Goal: Task Accomplishment & Management: Manage account settings

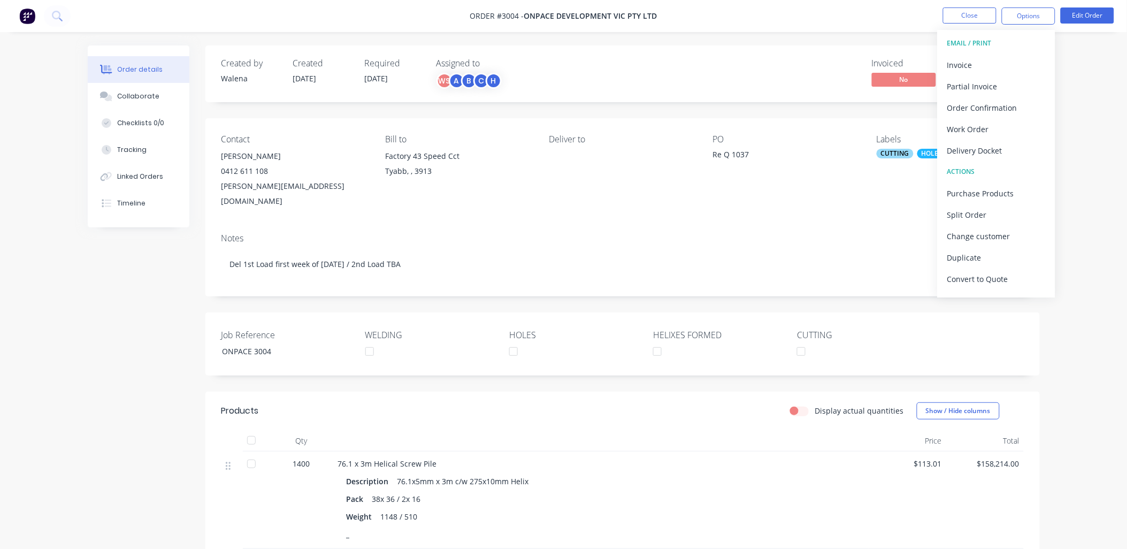
drag, startPoint x: 62, startPoint y: 293, endPoint x: 57, endPoint y: 296, distance: 5.8
click at [62, 293] on div "Order details Collaborate Checklists 0/0 Tracking Linked Orders Timeline Order …" at bounding box center [563, 372] width 1127 height 744
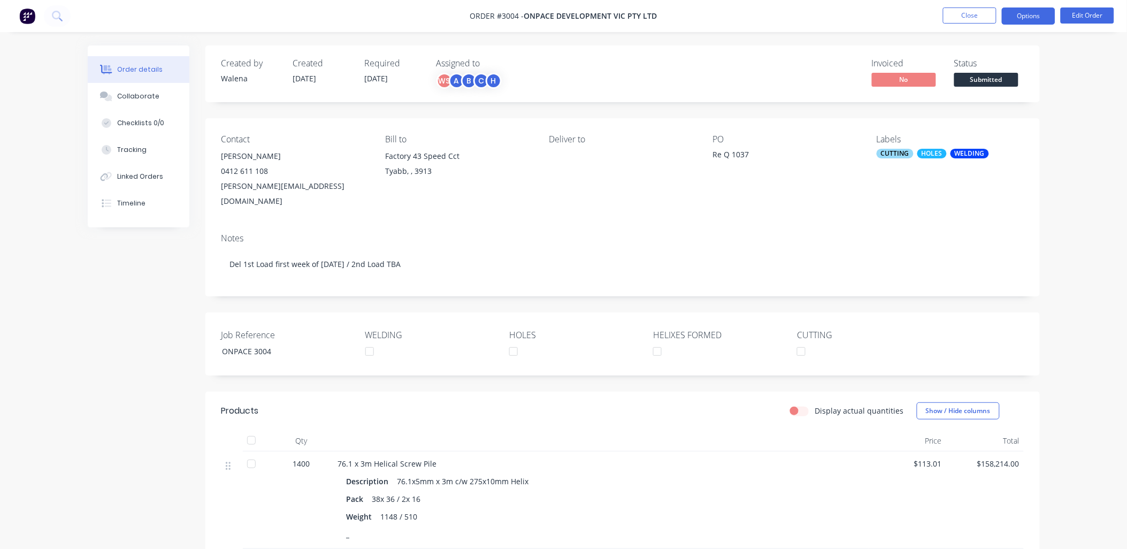
click at [1026, 17] on button "Options" at bounding box center [1029, 15] width 54 height 17
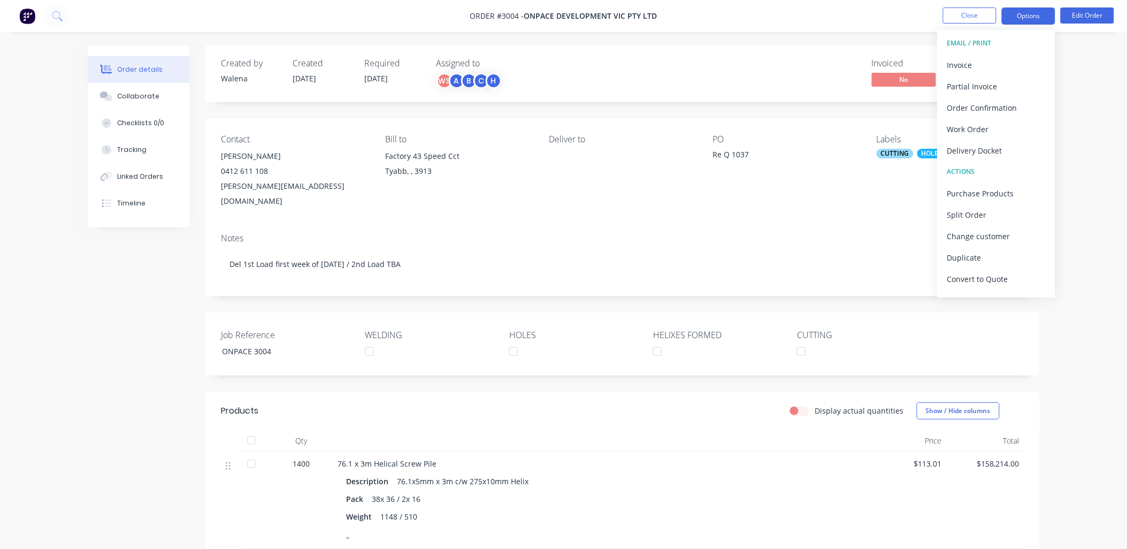
click at [1026, 17] on button "Options" at bounding box center [1029, 15] width 54 height 17
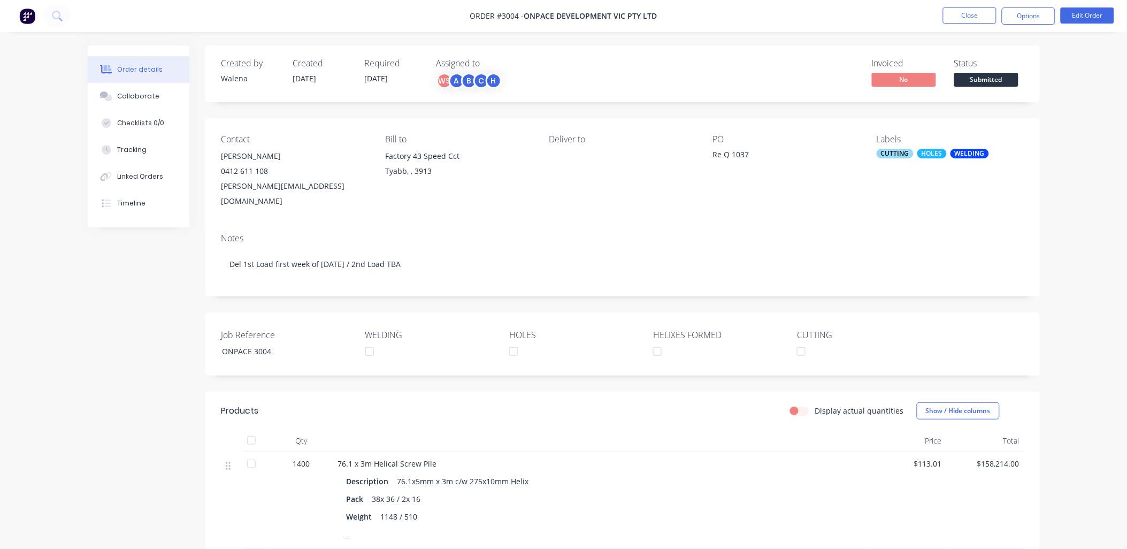
click at [564, 154] on div "Deliver to" at bounding box center [622, 171] width 147 height 74
click at [566, 144] on div "Deliver to" at bounding box center [622, 139] width 147 height 10
click at [1089, 14] on button "Edit Order" at bounding box center [1088, 15] width 54 height 16
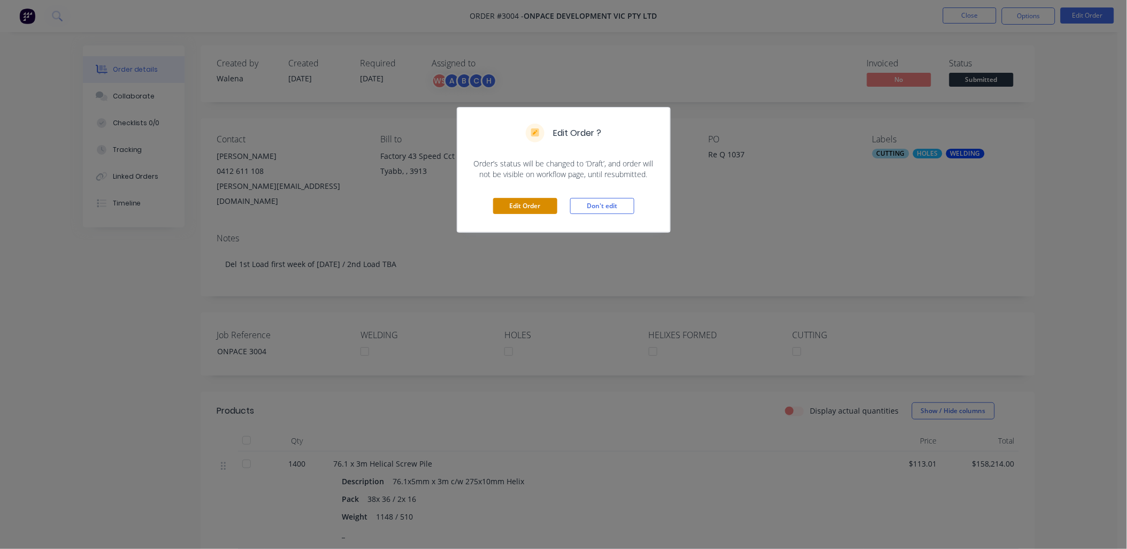
click at [517, 205] on button "Edit Order" at bounding box center [525, 206] width 64 height 16
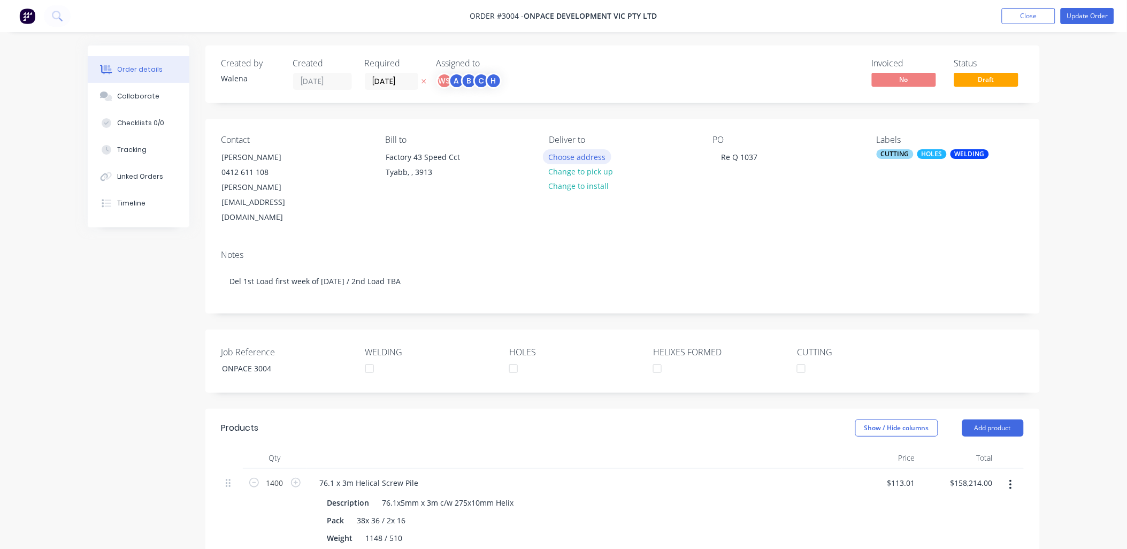
click at [571, 156] on button "Choose address" at bounding box center [577, 156] width 68 height 14
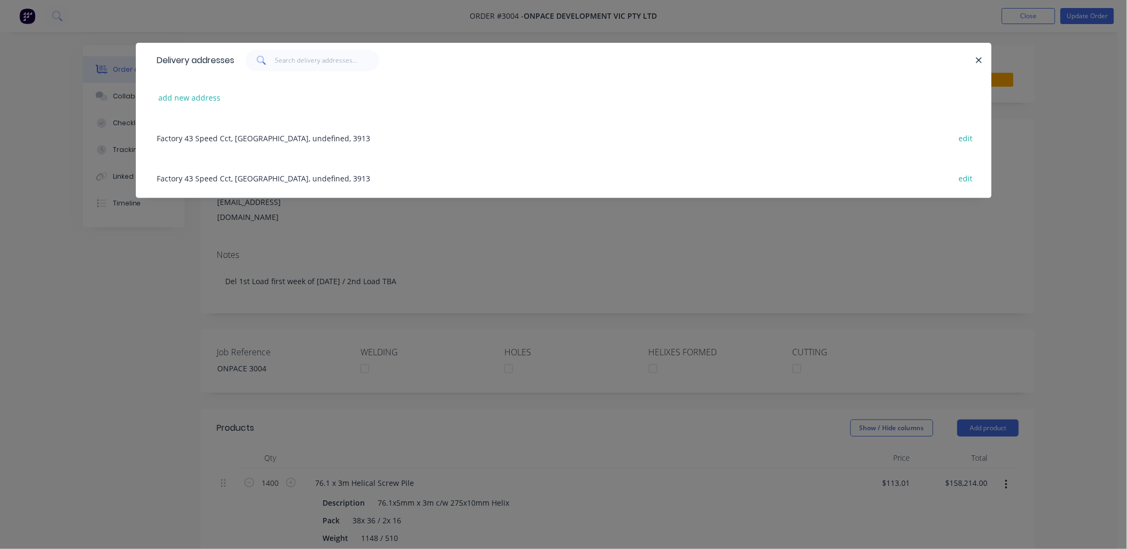
click at [249, 134] on div "Factory 43 Speed Cct, Tyabb, undefined, 3913 edit" at bounding box center [564, 138] width 824 height 40
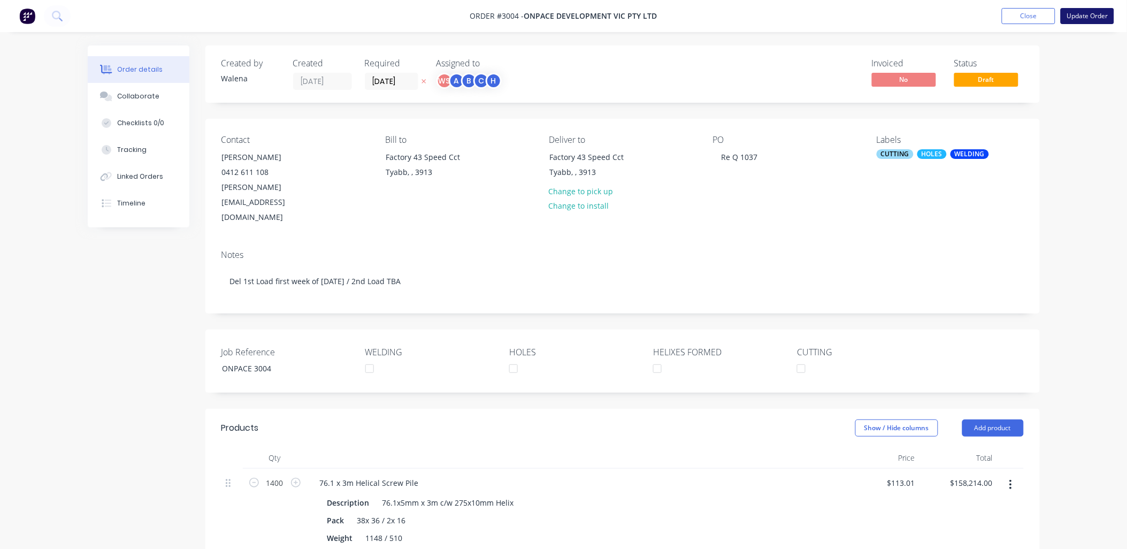
click at [1092, 18] on button "Update Order" at bounding box center [1088, 16] width 54 height 16
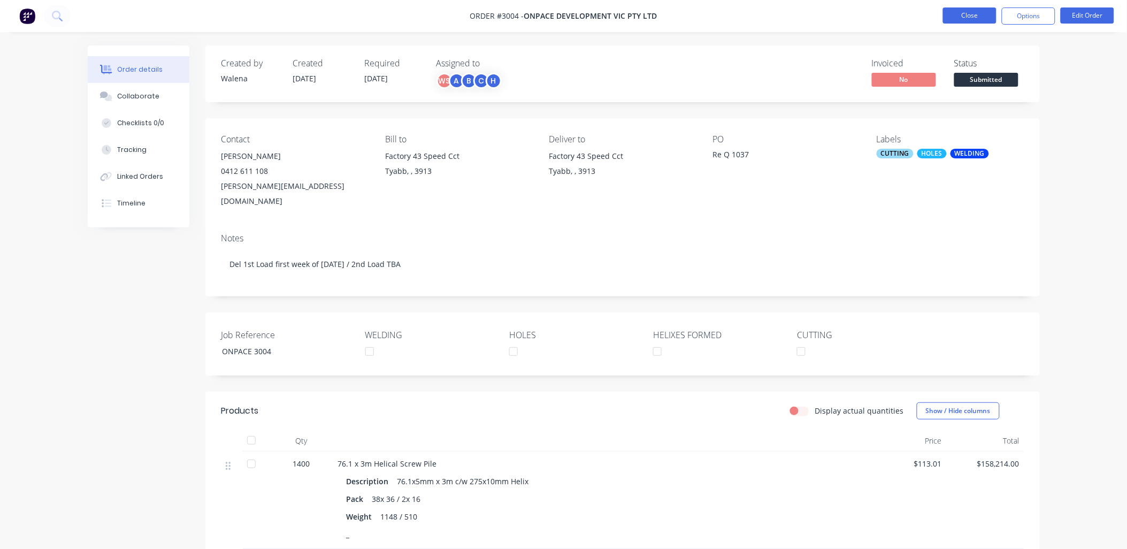
click at [975, 13] on button "Close" at bounding box center [970, 15] width 54 height 16
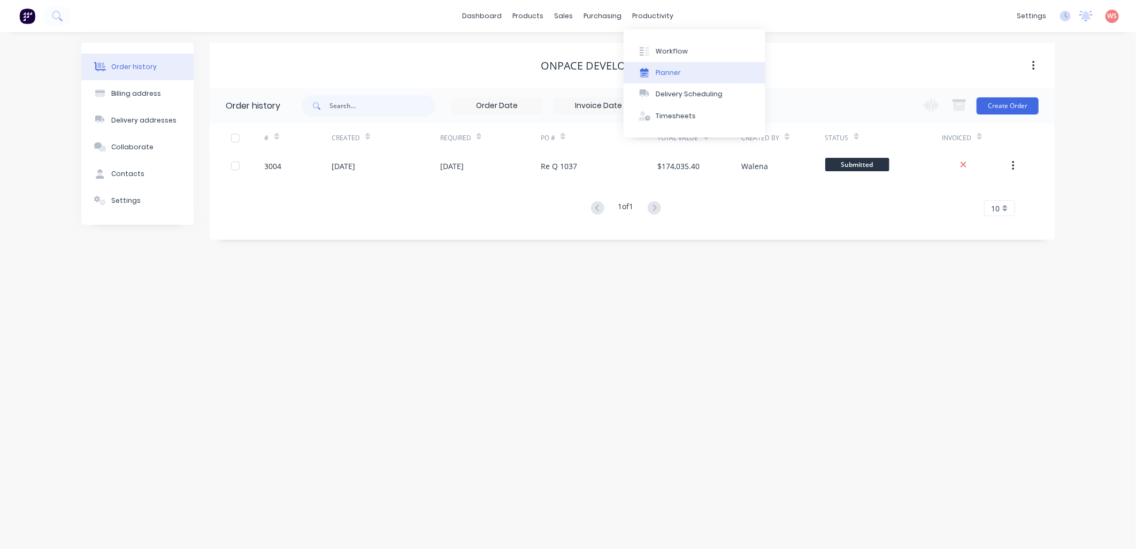
click at [660, 71] on div "Planner" at bounding box center [668, 73] width 25 height 10
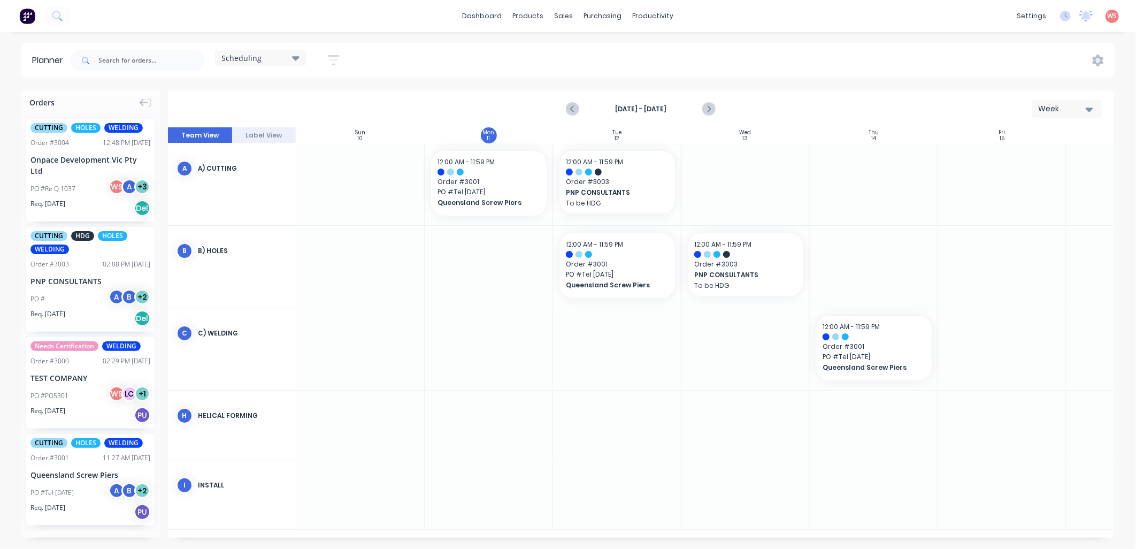
scroll to position [0, 1]
drag, startPoint x: 61, startPoint y: 158, endPoint x: 779, endPoint y: 143, distance: 718.2
click at [779, 143] on div "Orders CUTTING HOLES WELDING Order # 3004 12:48 PM [DATE] Onpace Development Vi…" at bounding box center [568, 319] width 1136 height 458
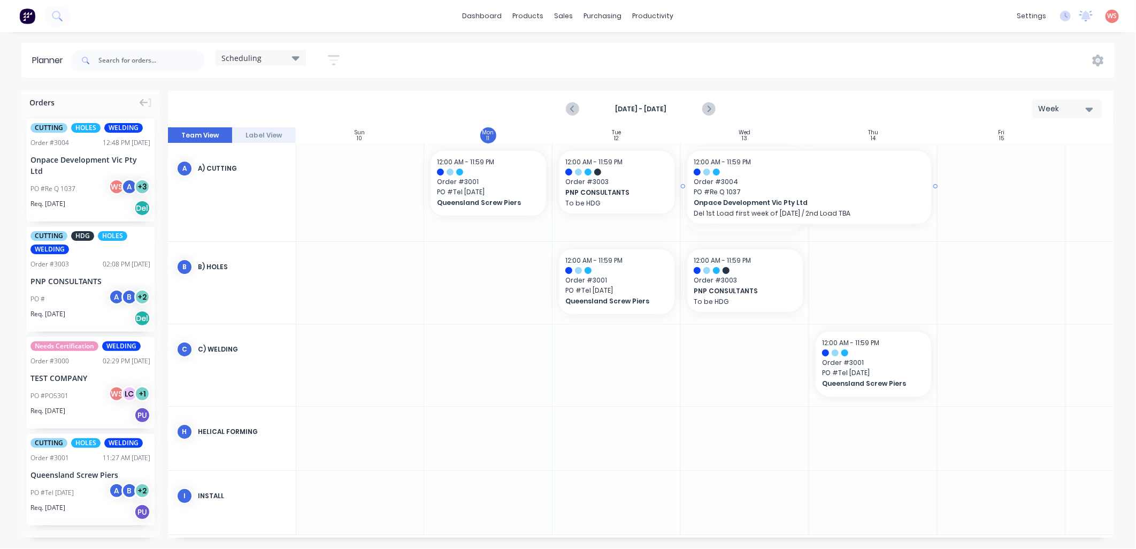
drag, startPoint x: 805, startPoint y: 190, endPoint x: 859, endPoint y: 186, distance: 54.2
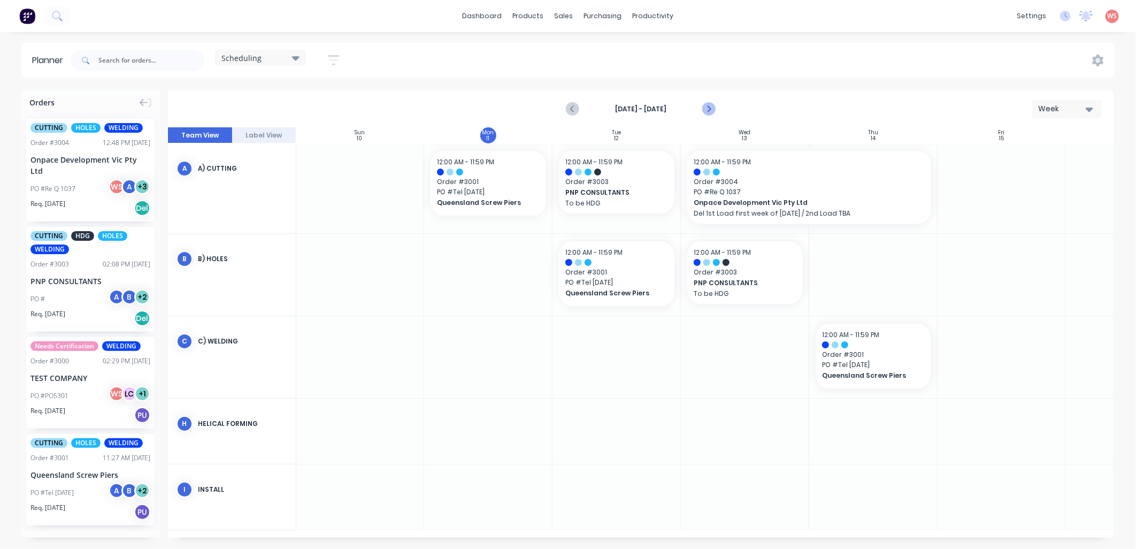
click at [709, 109] on icon "Next page" at bounding box center [708, 109] width 13 height 13
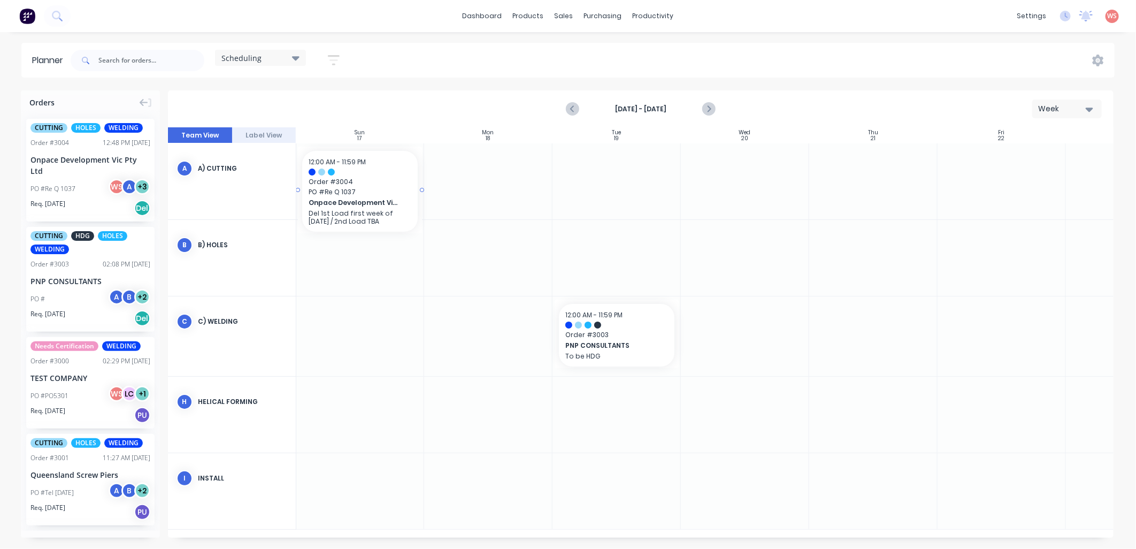
scroll to position [0, 0]
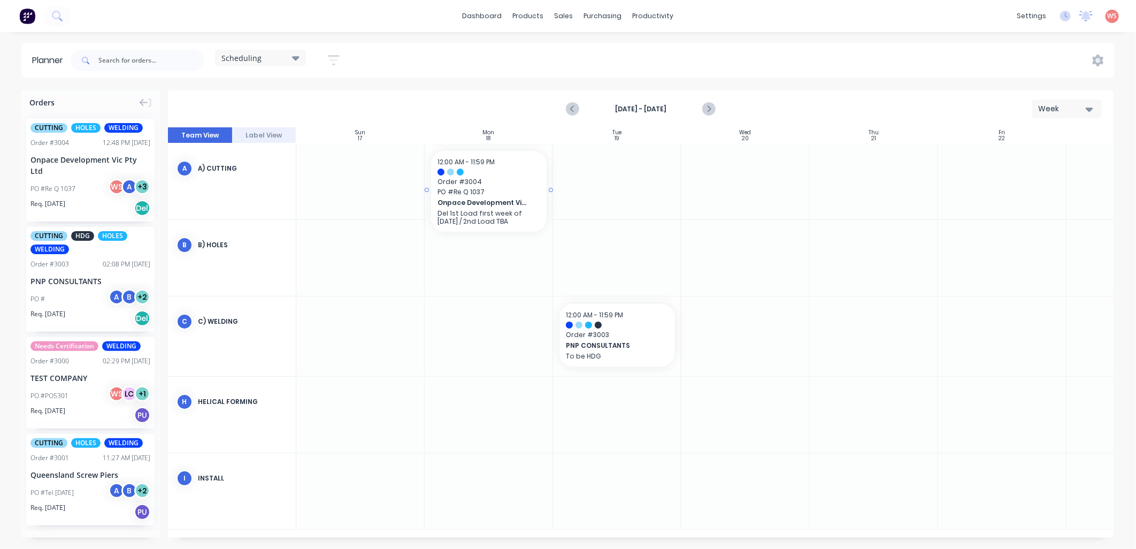
drag, startPoint x: 40, startPoint y: 164, endPoint x: 446, endPoint y: 161, distance: 406.1
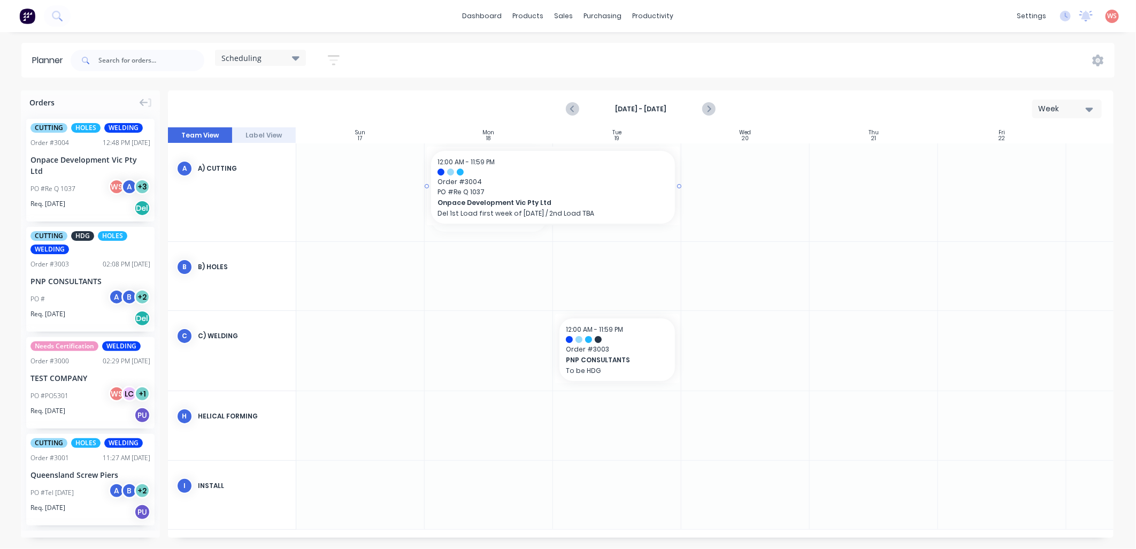
drag, startPoint x: 548, startPoint y: 189, endPoint x: 632, endPoint y: 185, distance: 83.6
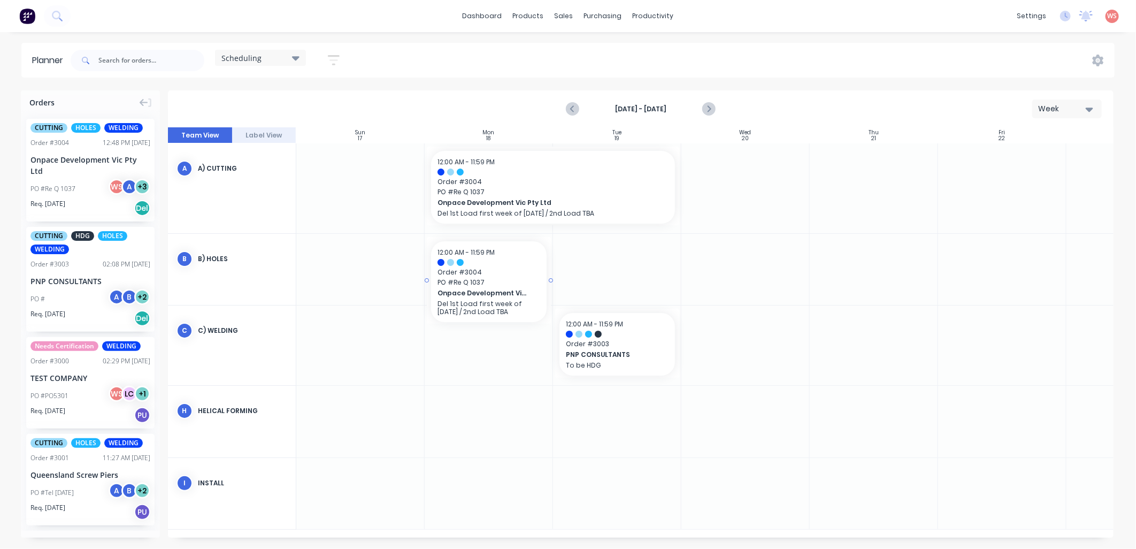
drag, startPoint x: 66, startPoint y: 157, endPoint x: 528, endPoint y: 250, distance: 470.9
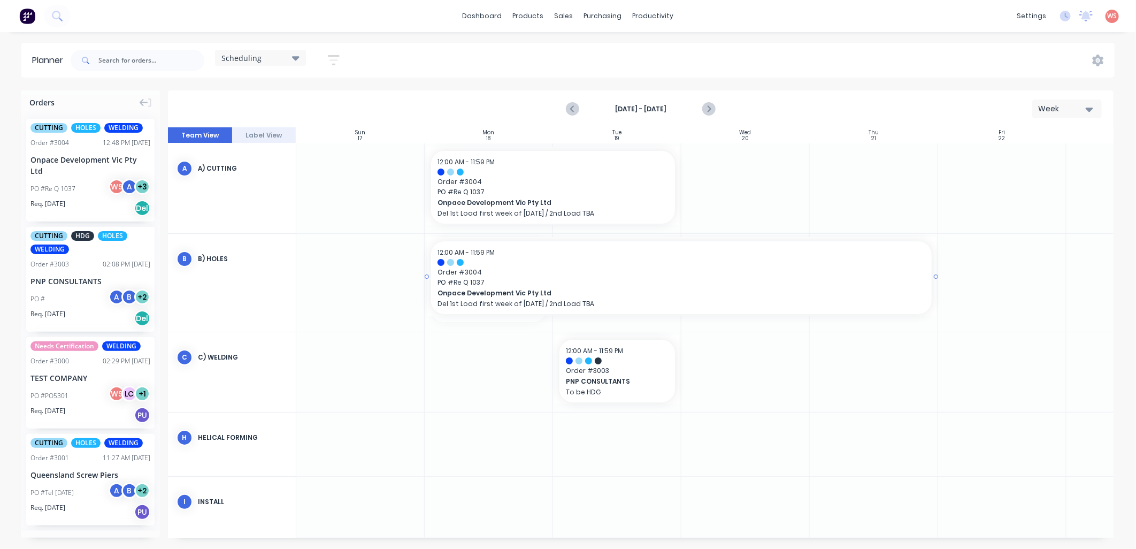
drag, startPoint x: 551, startPoint y: 279, endPoint x: 882, endPoint y: 273, distance: 330.7
click at [708, 113] on icon "Next page" at bounding box center [708, 109] width 13 height 13
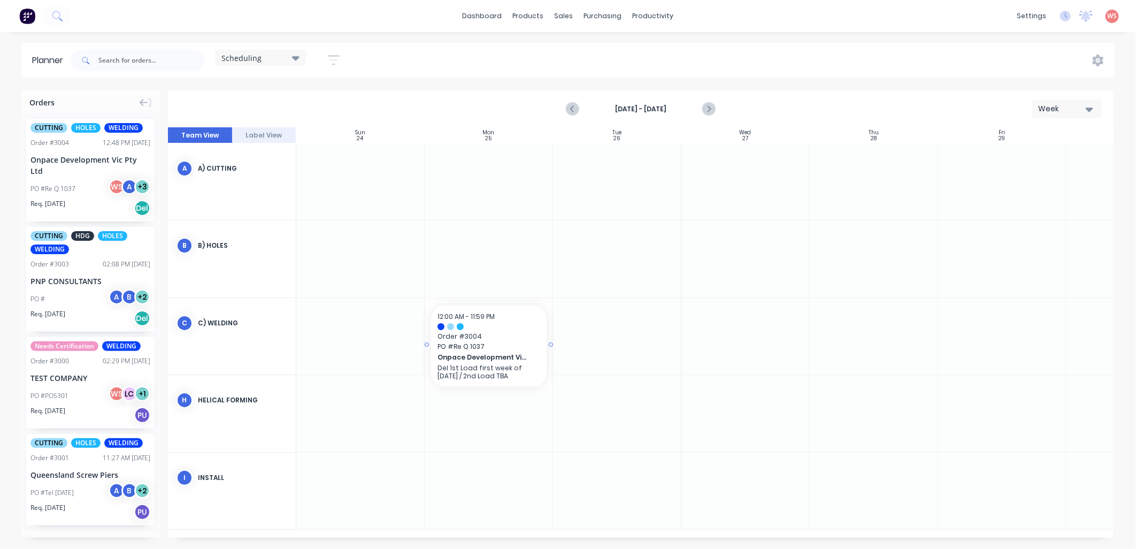
drag, startPoint x: 71, startPoint y: 159, endPoint x: 452, endPoint y: 328, distance: 416.6
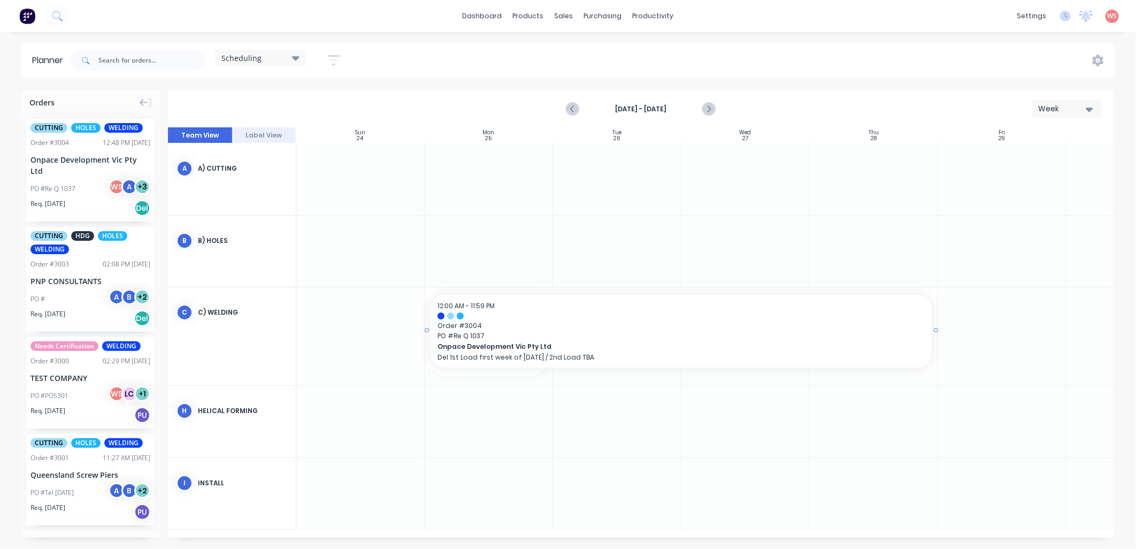
drag, startPoint x: 552, startPoint y: 331, endPoint x: 864, endPoint y: 318, distance: 311.6
click at [709, 108] on icon "Next page" at bounding box center [708, 109] width 5 height 9
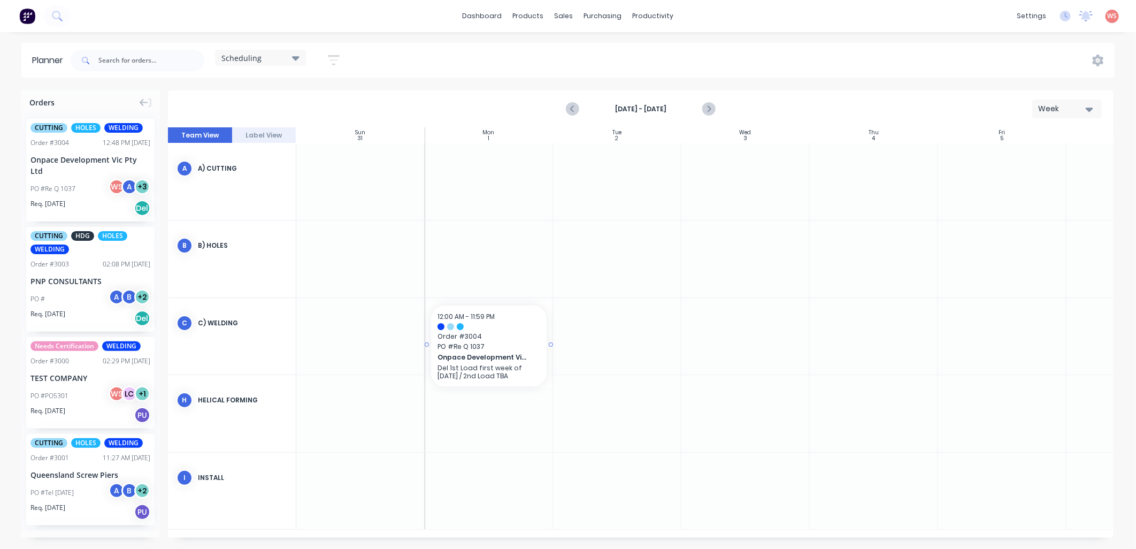
drag, startPoint x: 78, startPoint y: 159, endPoint x: 472, endPoint y: 306, distance: 420.5
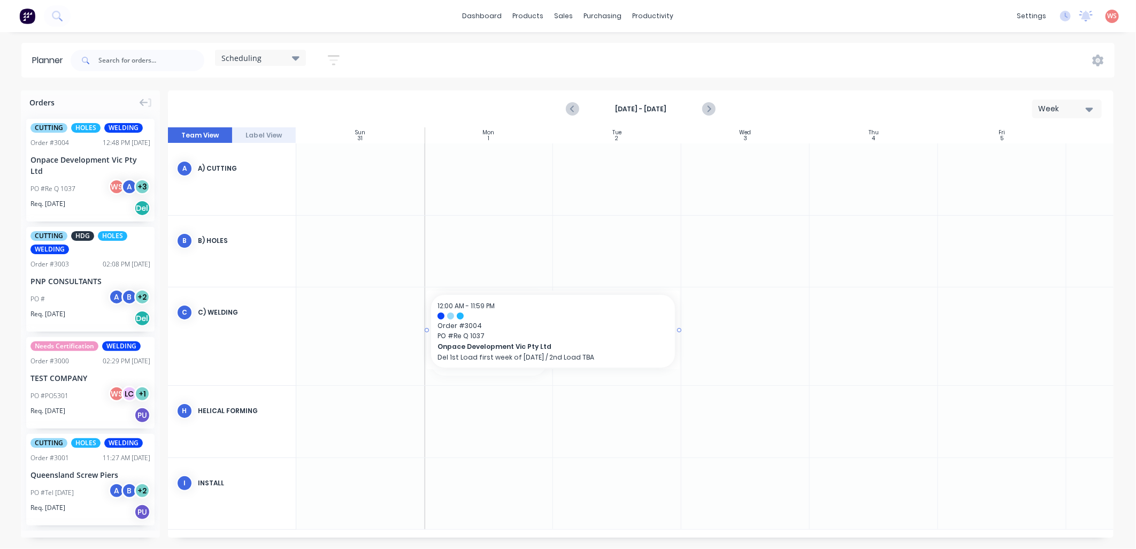
drag, startPoint x: 549, startPoint y: 333, endPoint x: 681, endPoint y: 334, distance: 131.6
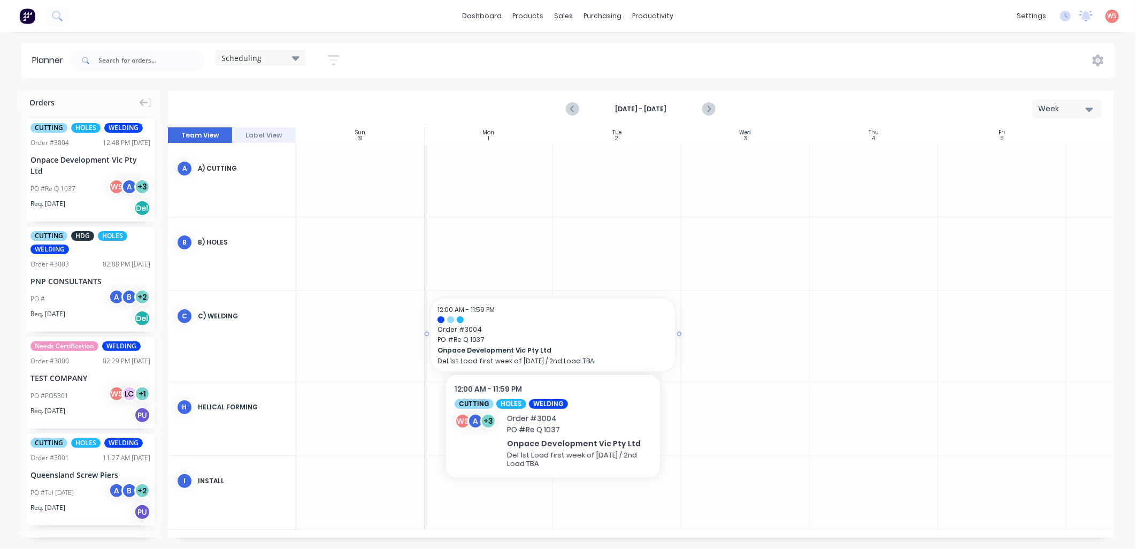
click at [493, 335] on span "PO # Re Q 1037" at bounding box center [553, 340] width 231 height 10
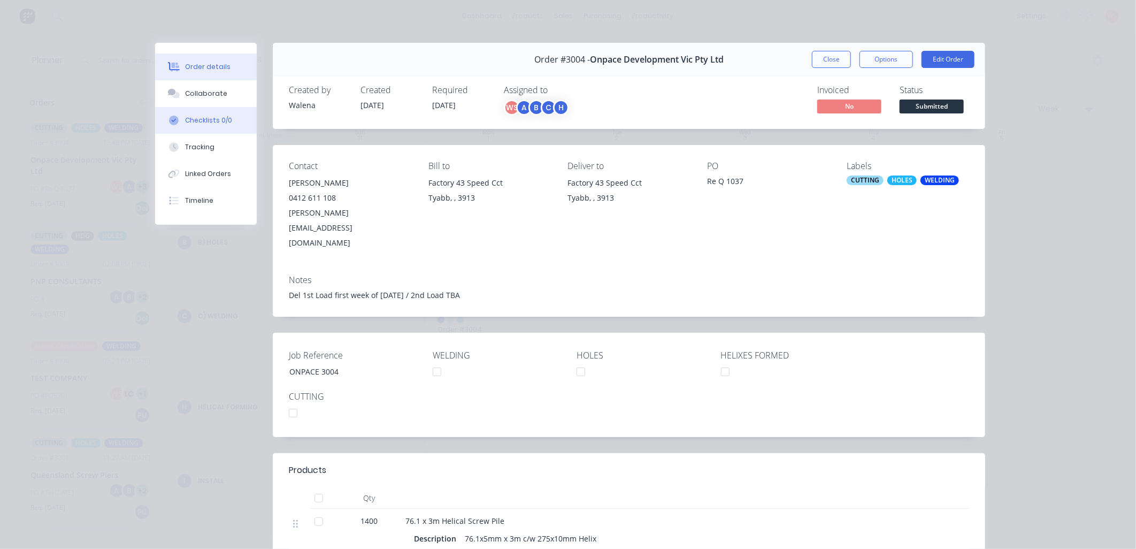
click at [195, 118] on div "Checklists 0/0" at bounding box center [208, 121] width 47 height 10
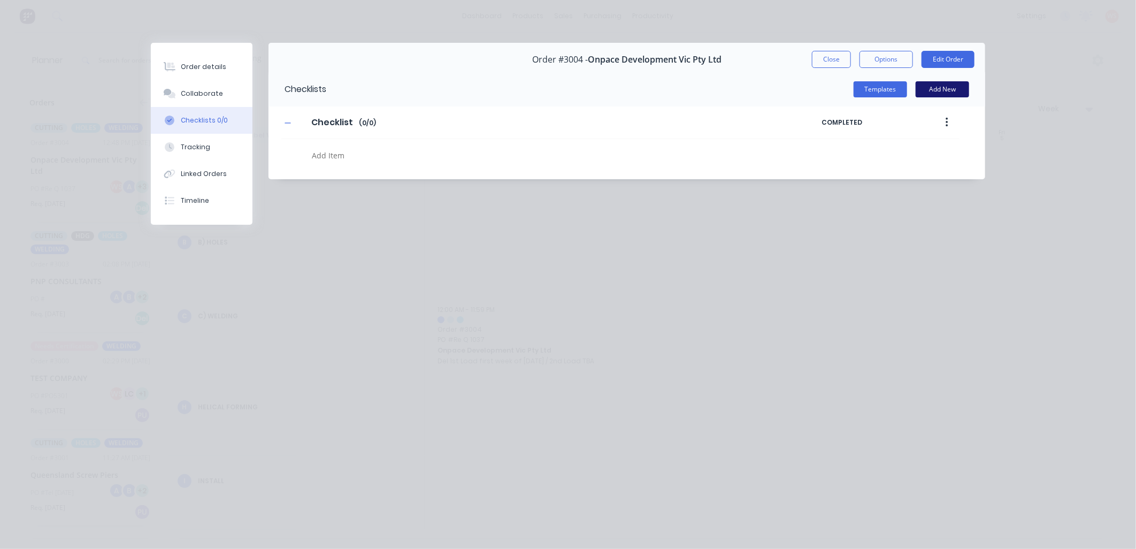
click at [929, 86] on button "Add New" at bounding box center [943, 89] width 54 height 16
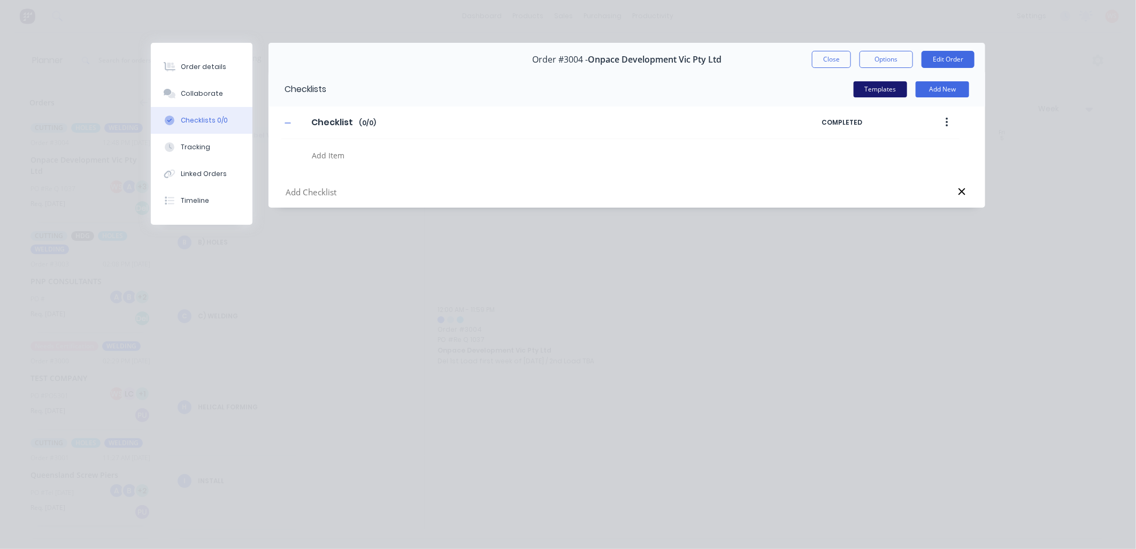
click at [870, 87] on button "Templates" at bounding box center [881, 89] width 54 height 16
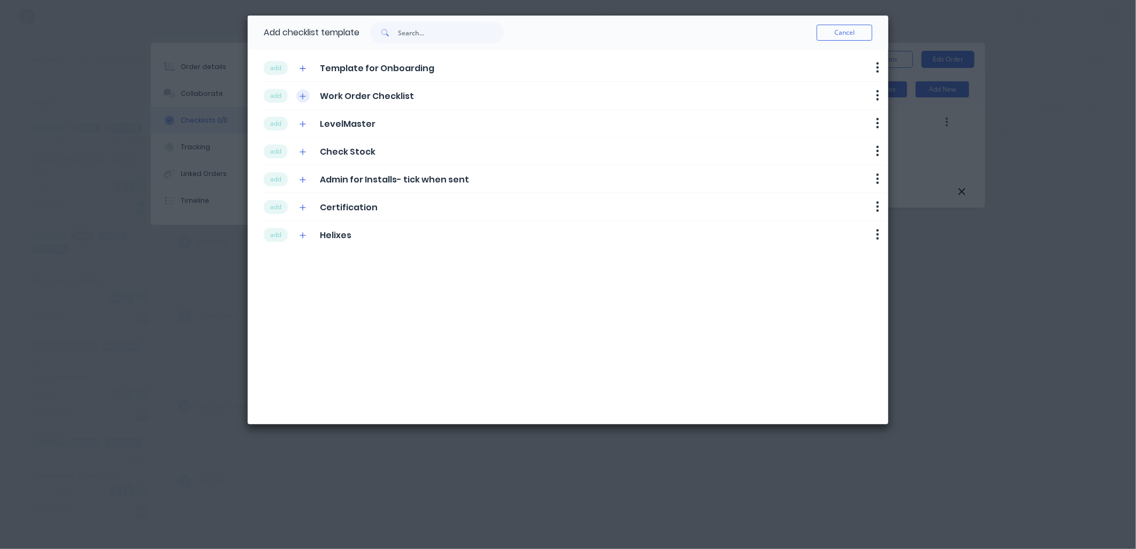
click at [300, 91] on button "button" at bounding box center [302, 95] width 13 height 13
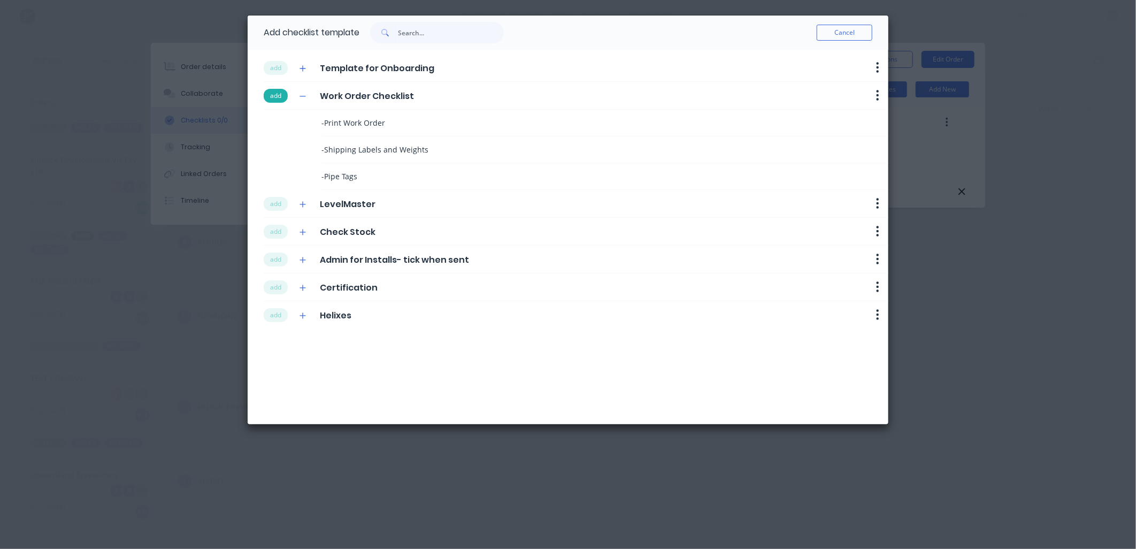
click at [274, 95] on button "add" at bounding box center [276, 96] width 24 height 14
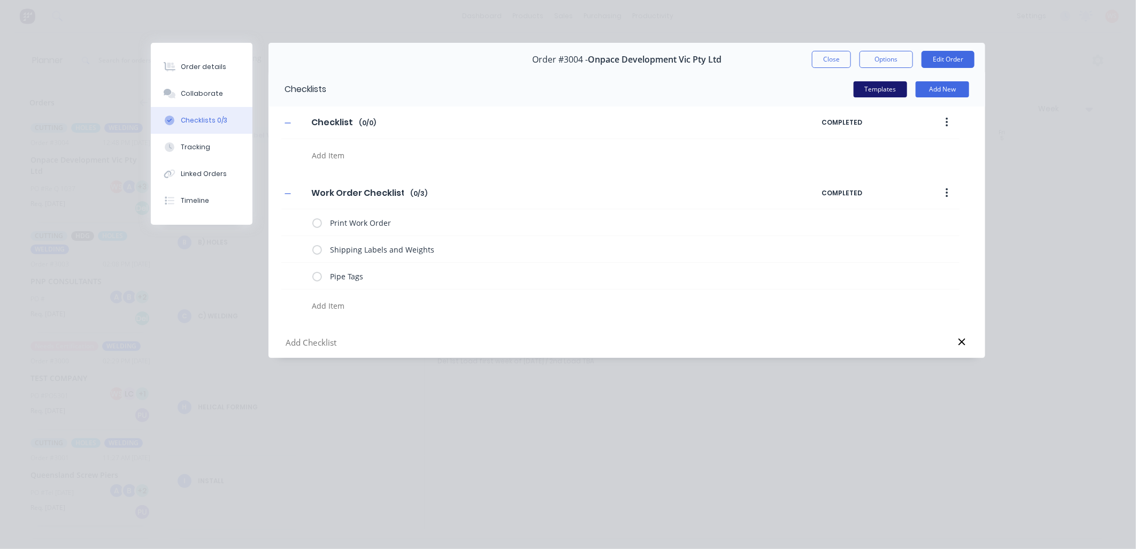
click at [879, 89] on button "Templates" at bounding box center [881, 89] width 54 height 16
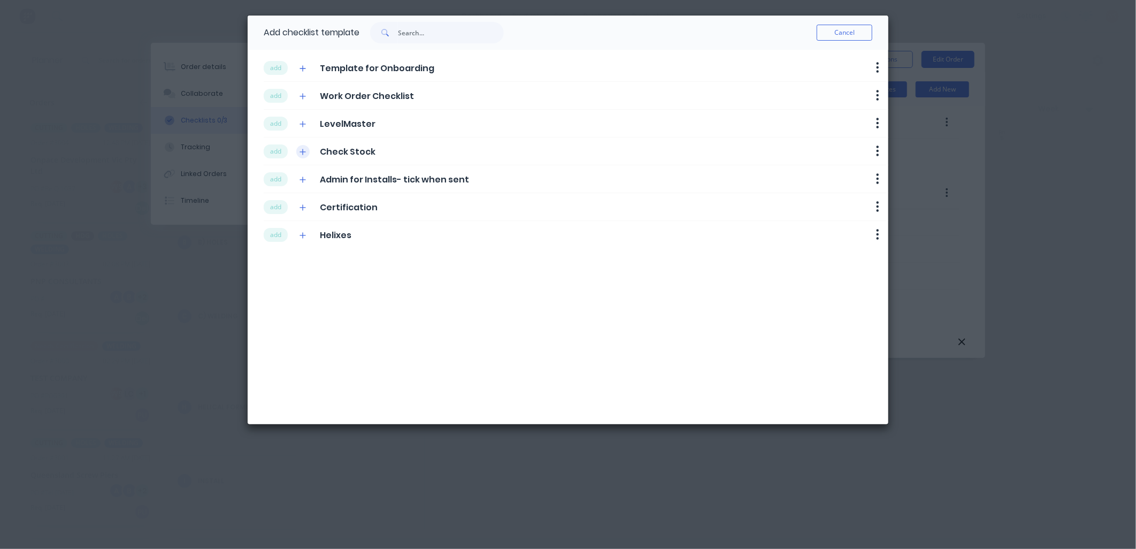
click at [303, 154] on icon "button" at bounding box center [303, 152] width 6 height 6
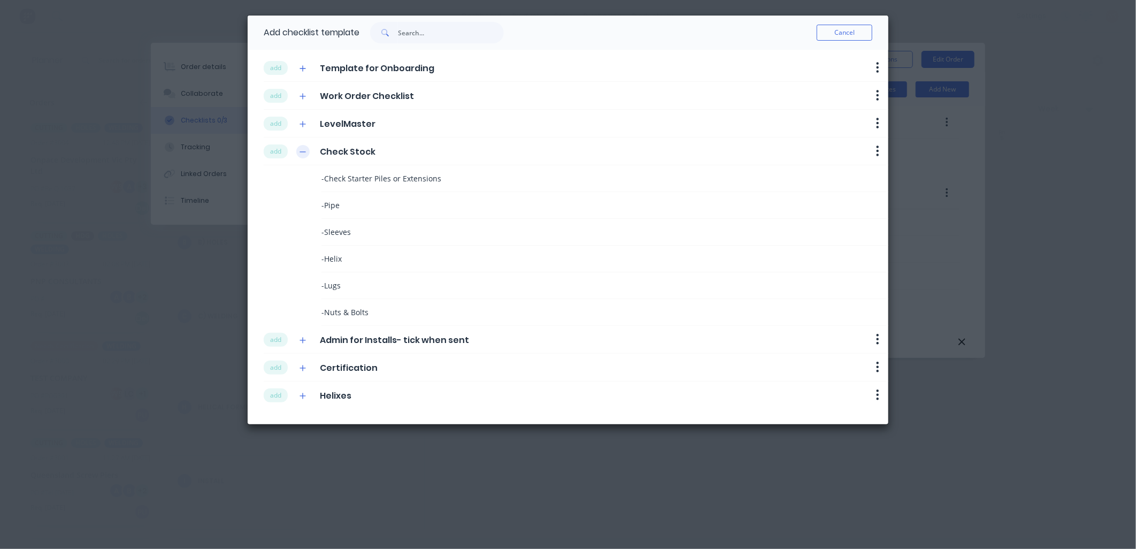
click at [303, 154] on icon "button" at bounding box center [303, 151] width 6 height 7
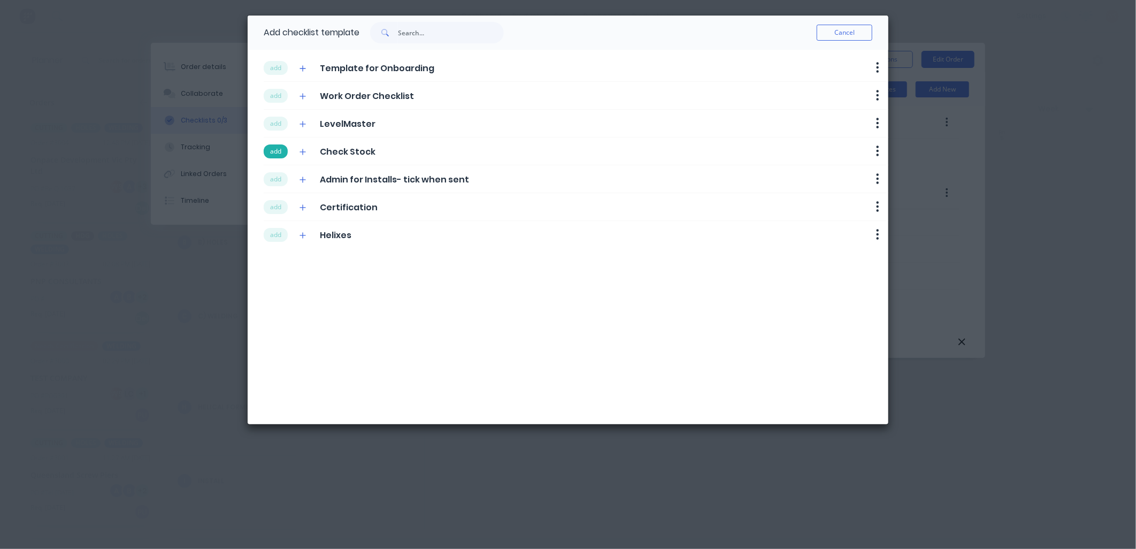
click at [277, 151] on button "add" at bounding box center [276, 151] width 24 height 14
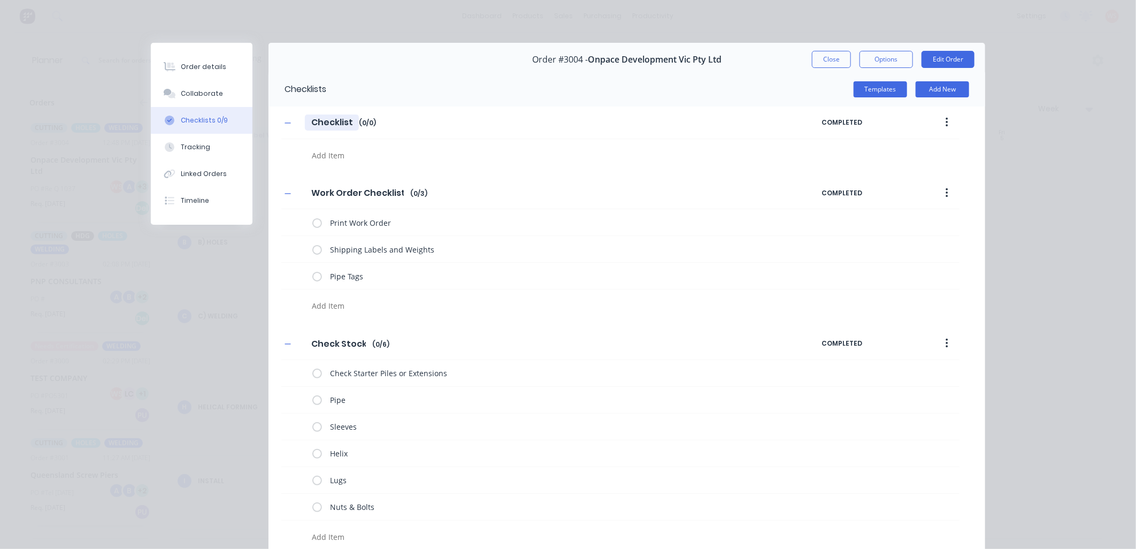
click at [334, 121] on input "Checklist" at bounding box center [332, 122] width 54 height 16
click at [350, 123] on input "Checklist" at bounding box center [332, 122] width 54 height 16
type textarea "x"
type input "Lo"
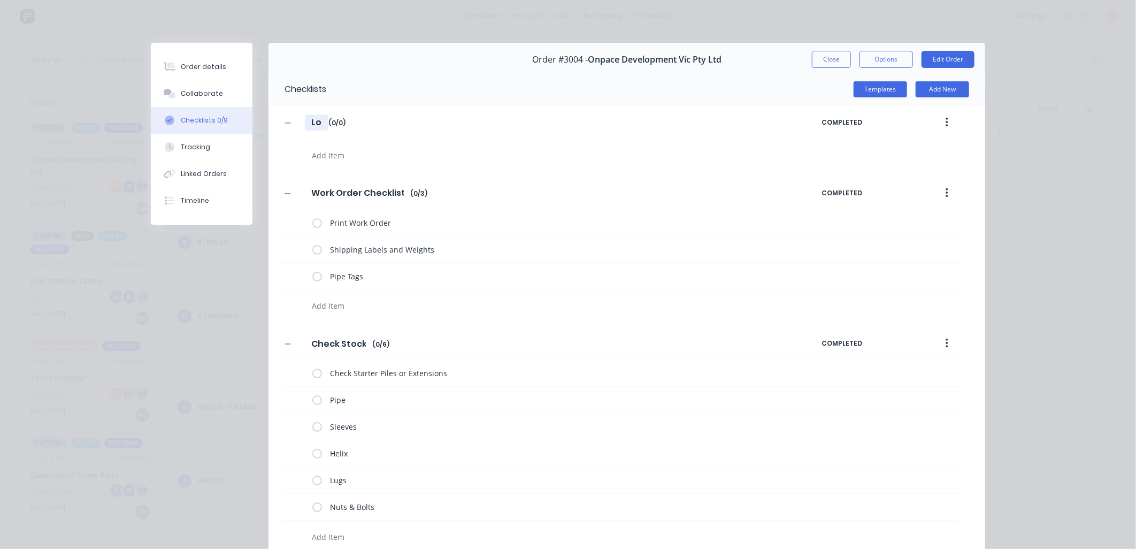
type textarea "x"
type input "Log"
type textarea "x"
type input "Logi"
type textarea "x"
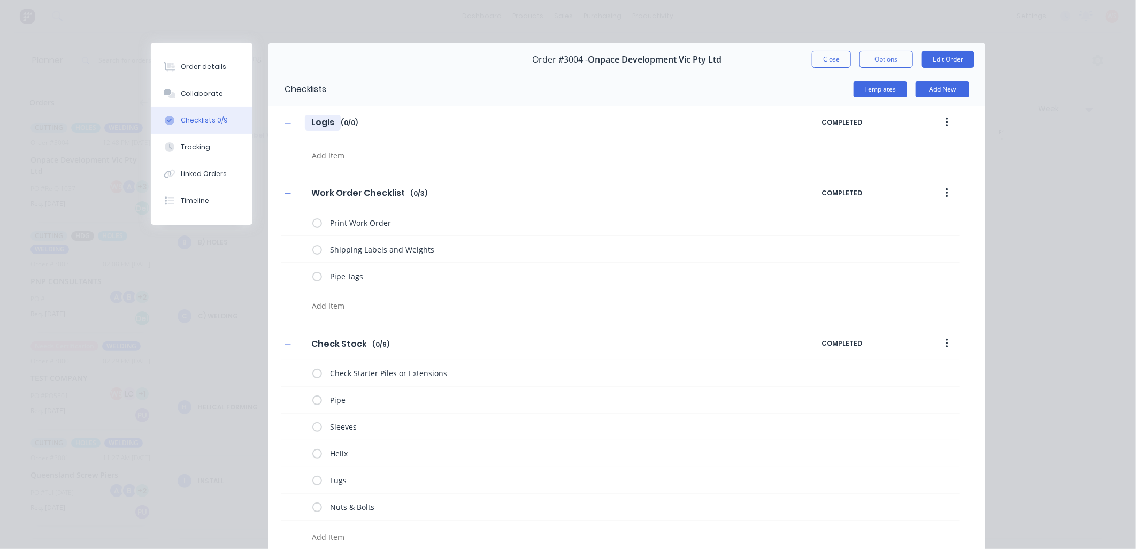
type input "Logist"
type textarea "x"
type input "Logisti"
type textarea "x"
type input "Logistic"
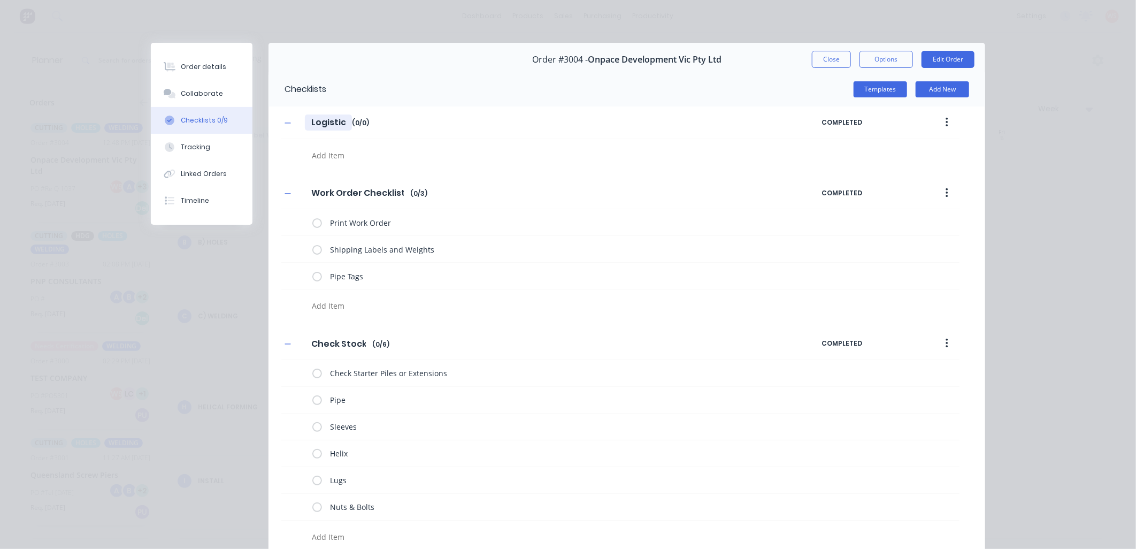
type textarea "x"
type input "Logistics"
click at [324, 157] on textarea at bounding box center [524, 156] width 432 height 16
type textarea "x"
type textarea "B"
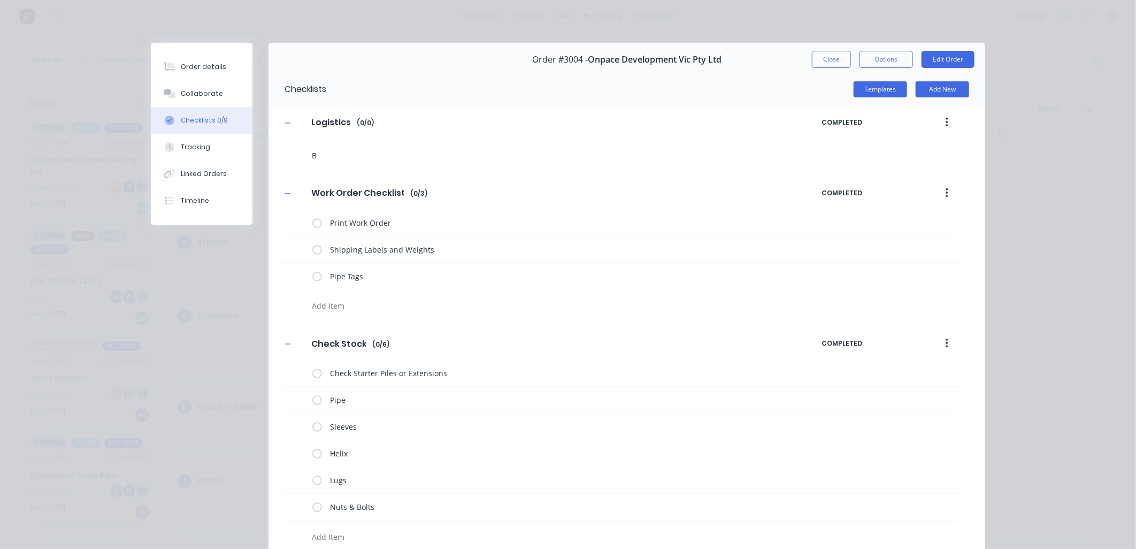
type textarea "x"
type textarea "Bo"
type textarea "x"
type textarea "Boo"
type textarea "x"
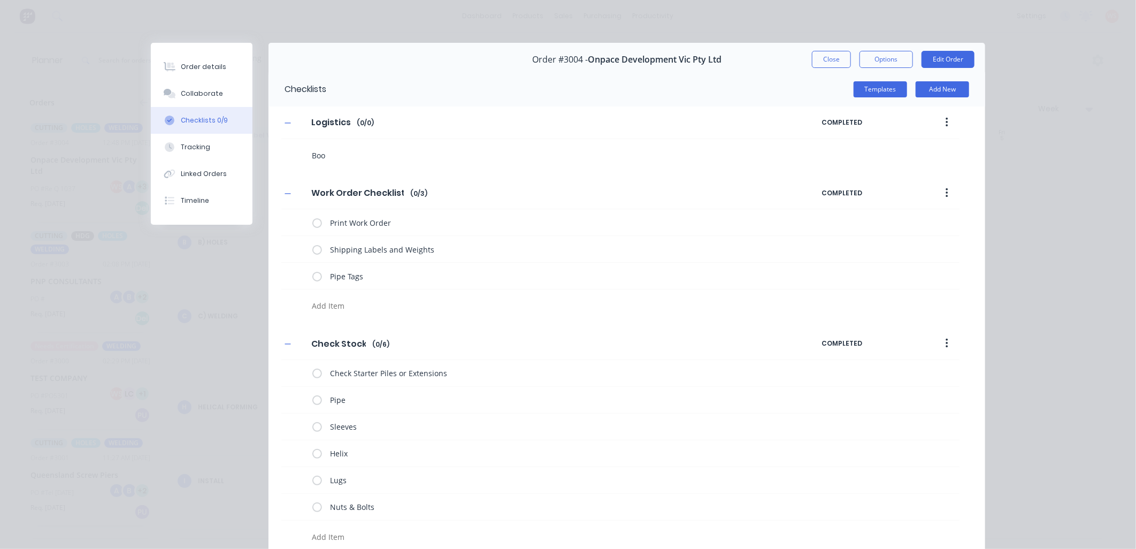
type textarea "Book"
type textarea "x"
type textarea "[PERSON_NAME]"
type textarea "x"
type textarea "Booked"
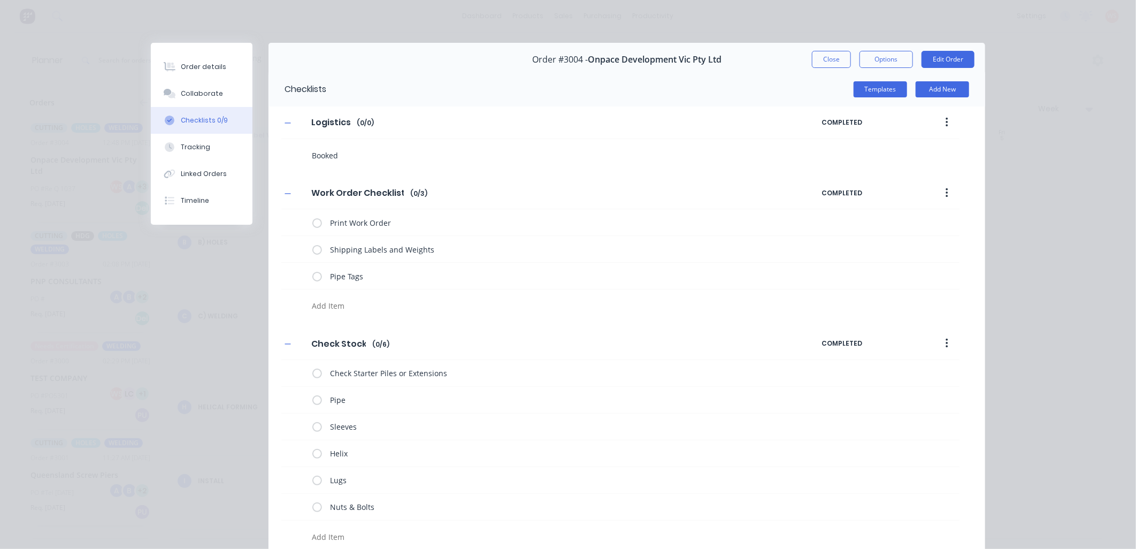
type textarea "x"
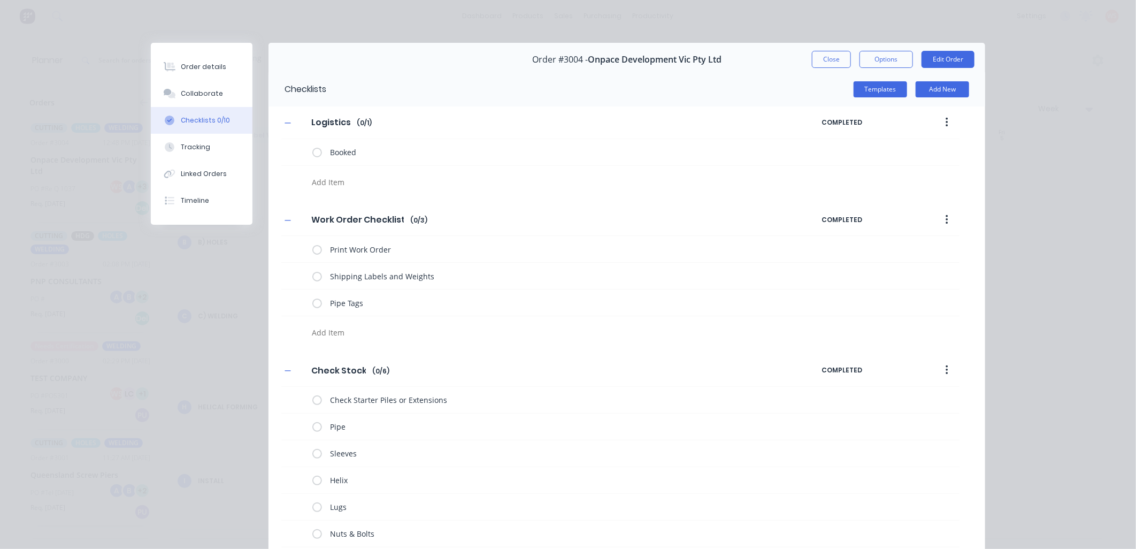
type textarea "x"
type textarea "S"
type textarea "x"
type textarea "Sh"
type textarea "x"
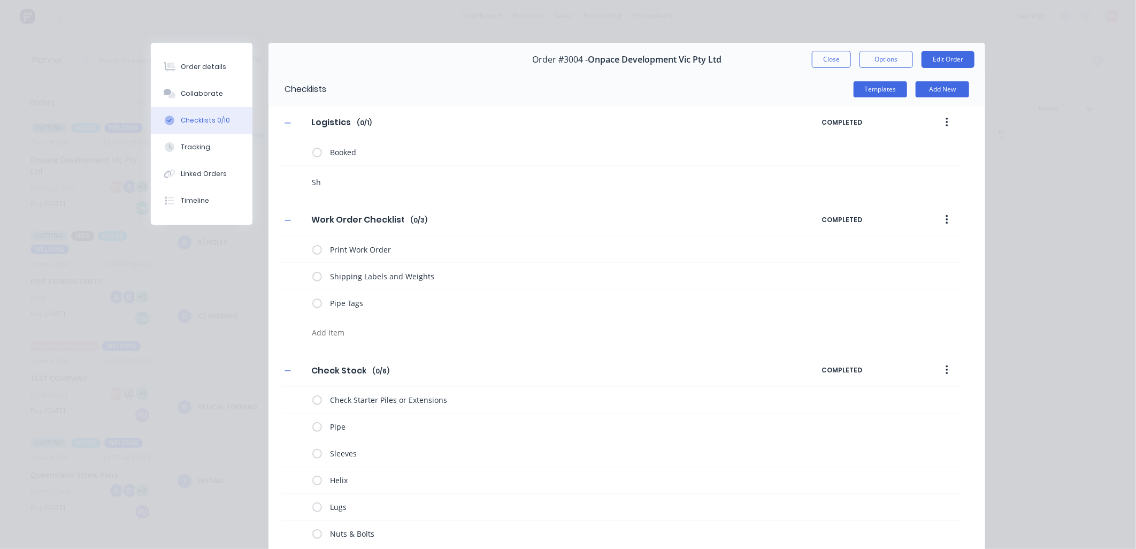
type textarea "Shi"
type textarea "x"
type textarea "Ship"
type textarea "x"
type textarea "[PERSON_NAME]"
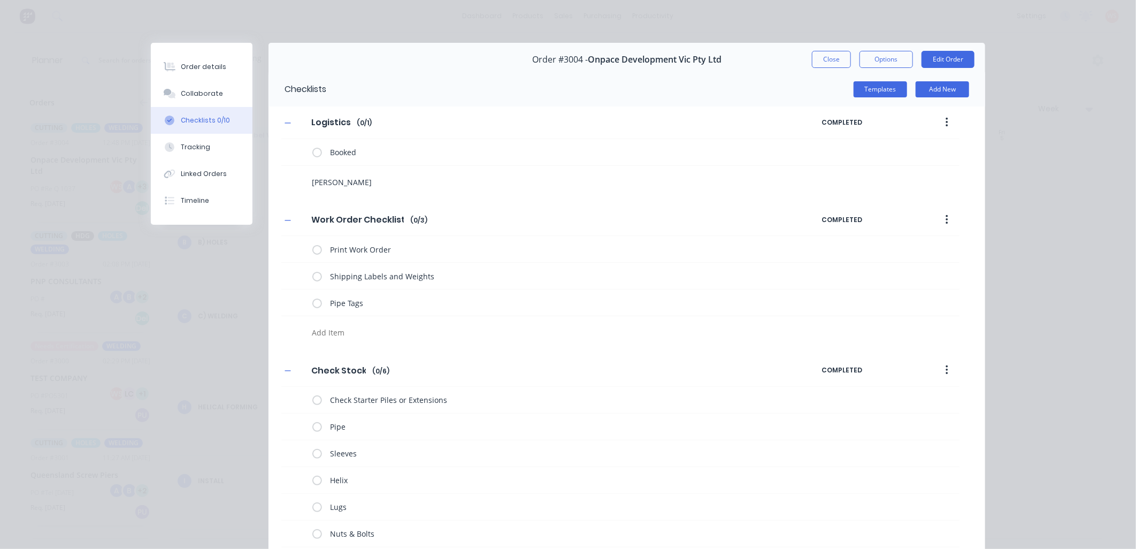
type textarea "x"
type textarea "Shippi"
type textarea "x"
type textarea "Shippin"
type textarea "x"
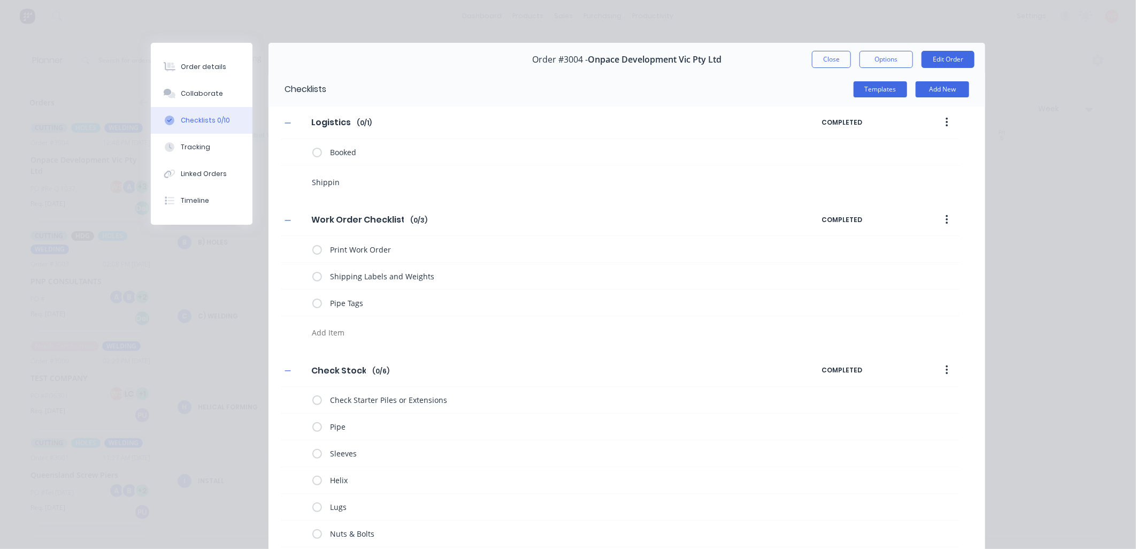
type textarea "Shipping"
type textarea "x"
type textarea "Shippin"
type textarea "x"
type textarea "Shippi"
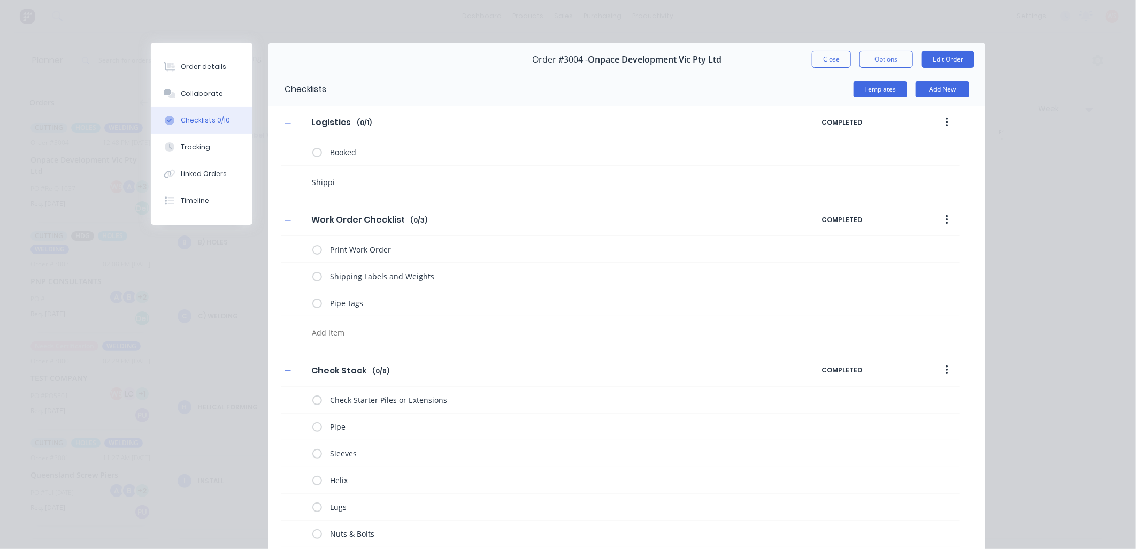
type textarea "x"
type textarea "[PERSON_NAME]"
type textarea "x"
type textarea "Ship"
type textarea "x"
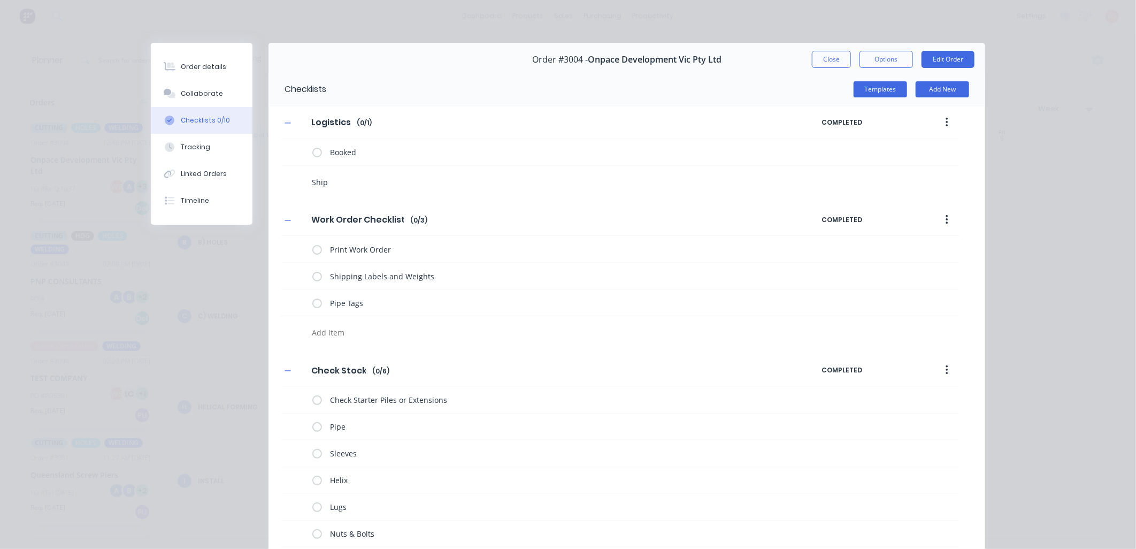
type textarea "Shi"
type textarea "x"
type textarea "Sh"
type textarea "x"
type textarea "S"
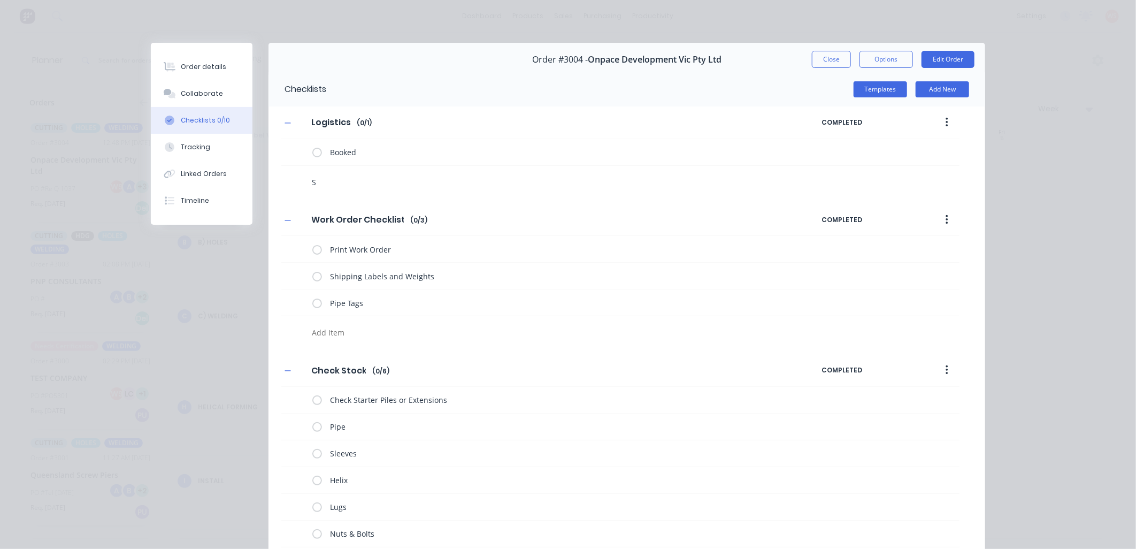
type textarea "x"
click at [940, 122] on button "button" at bounding box center [947, 122] width 25 height 19
click at [913, 152] on span "Save as Template" at bounding box center [908, 150] width 80 height 11
type textarea "x"
click at [812, 56] on button "Close" at bounding box center [831, 59] width 39 height 17
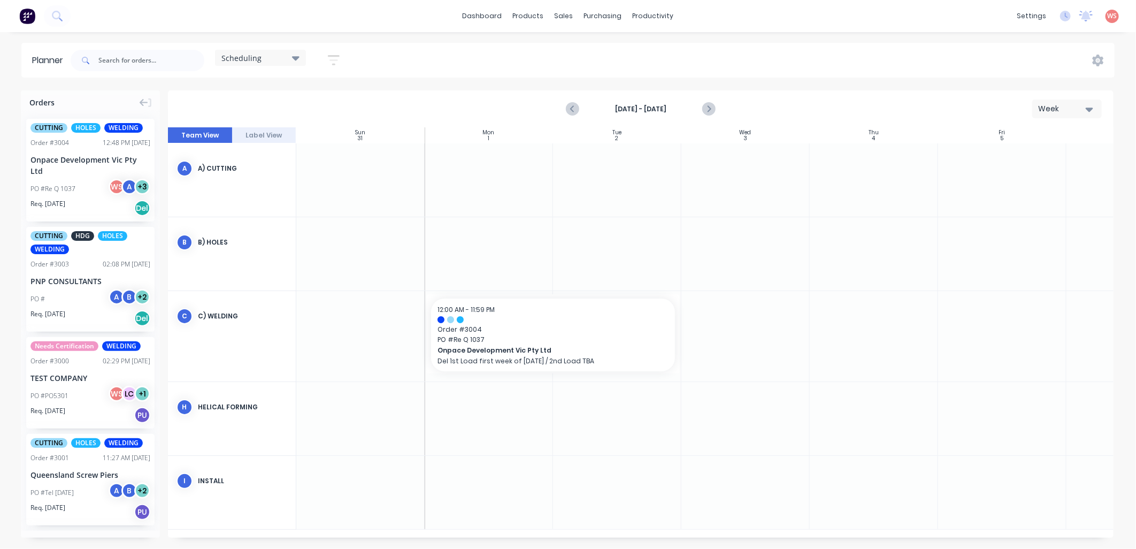
scroll to position [79, 0]
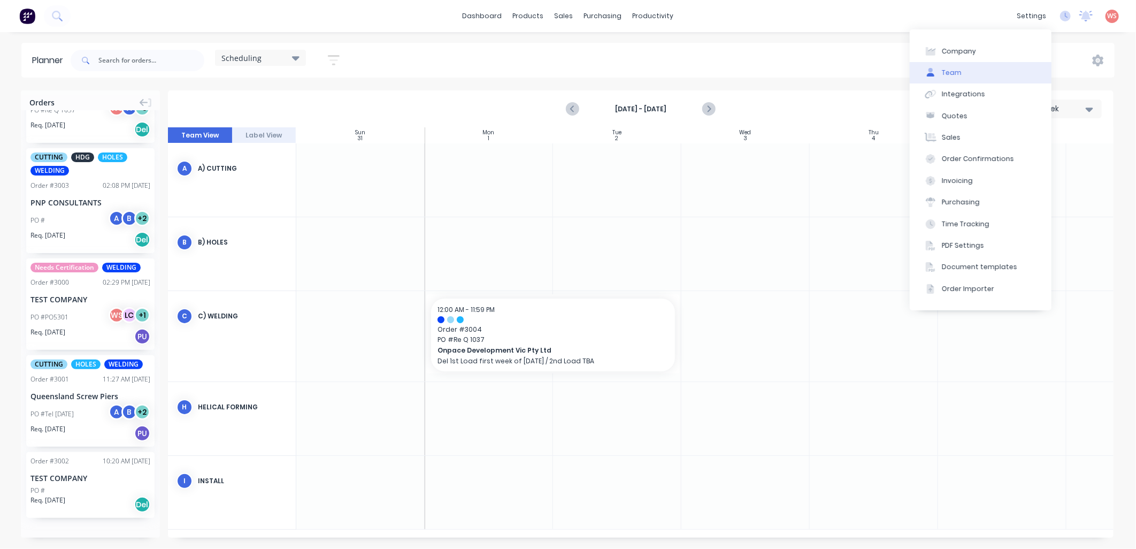
click at [972, 77] on button "Team" at bounding box center [981, 72] width 142 height 21
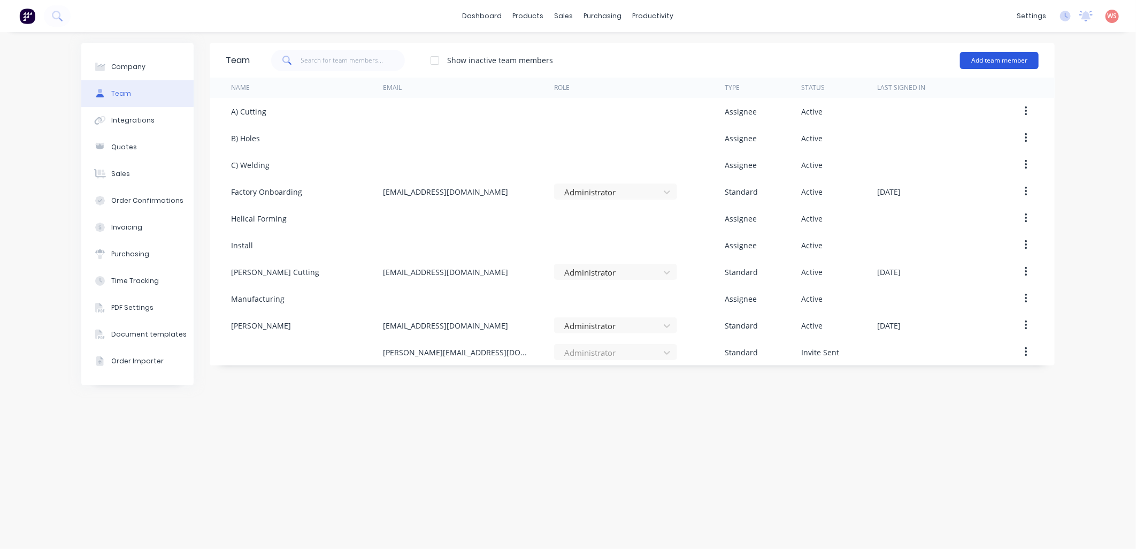
click at [994, 60] on button "Add team member" at bounding box center [999, 60] width 79 height 17
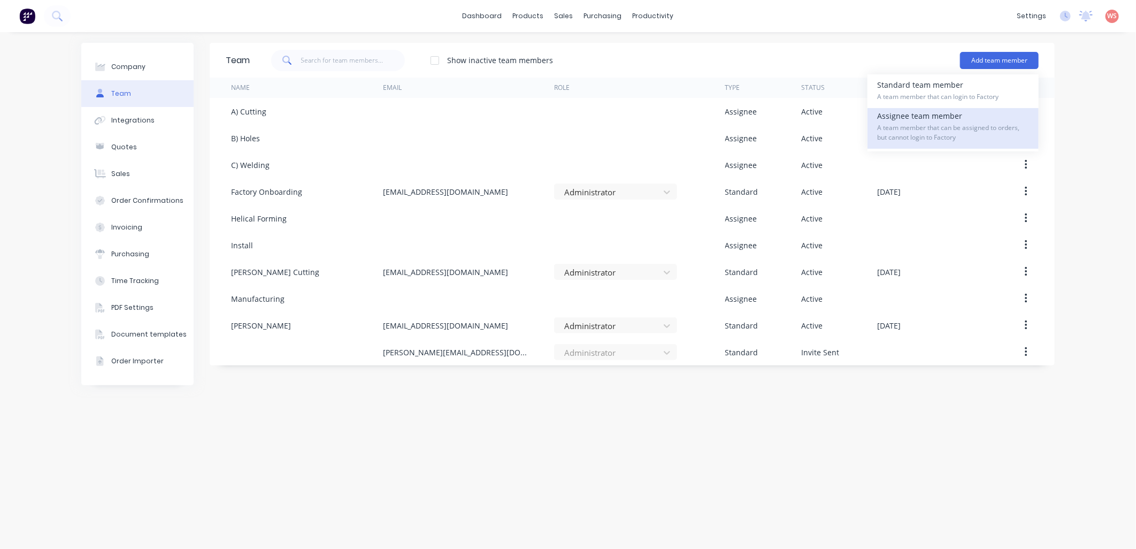
click at [943, 136] on span "A team member that can be assigned to orders, but cannot login to Factory" at bounding box center [953, 132] width 152 height 19
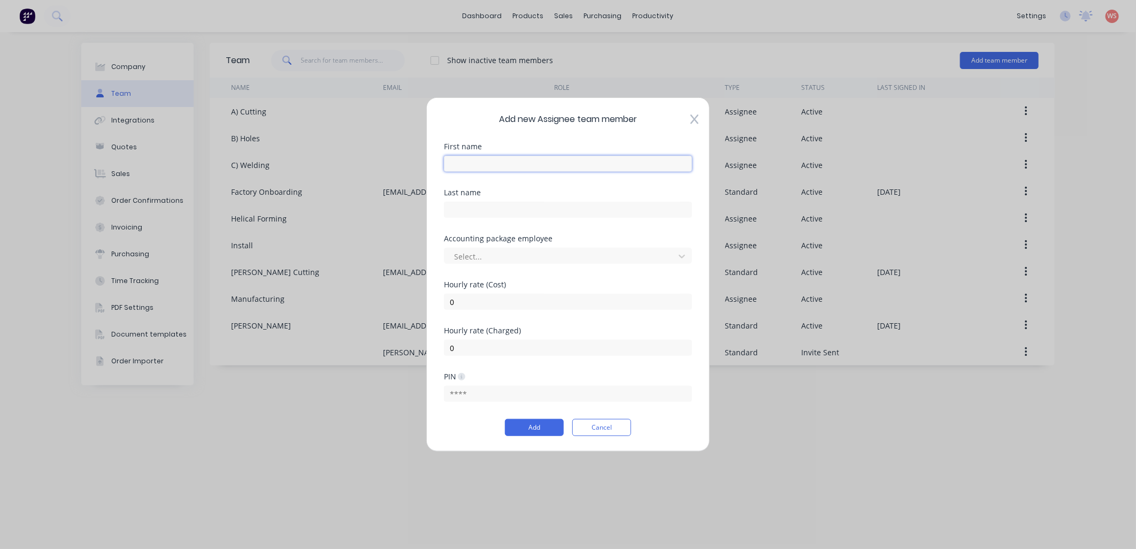
click at [521, 161] on input "text" at bounding box center [568, 164] width 248 height 16
drag, startPoint x: 521, startPoint y: 161, endPoint x: 445, endPoint y: 172, distance: 76.8
click at [445, 172] on div "First name SHIPPING" at bounding box center [568, 166] width 248 height 46
type input "Shipping"
click at [544, 423] on button "Add" at bounding box center [534, 427] width 59 height 17
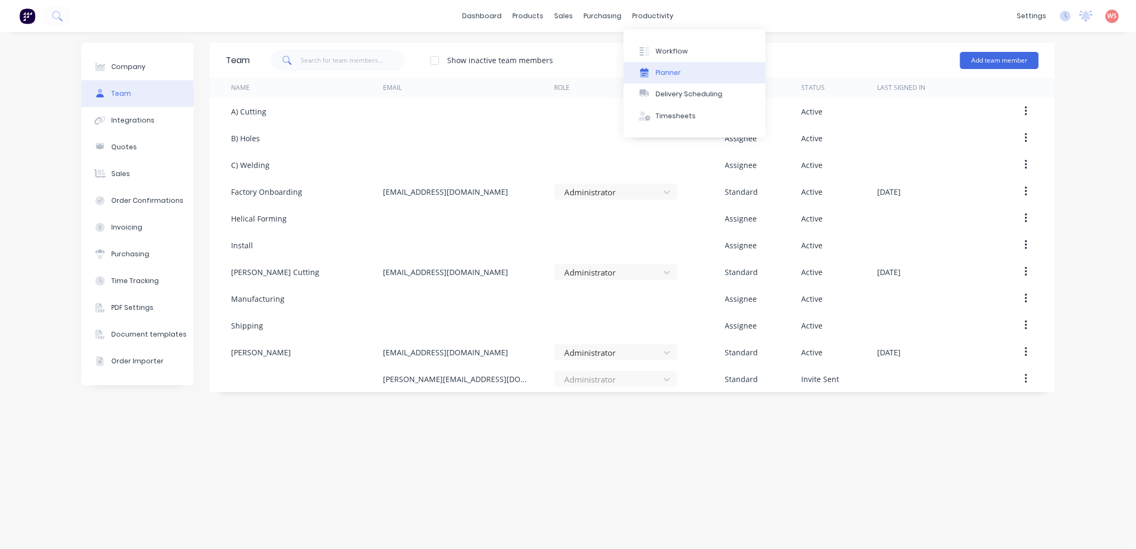
click at [671, 68] on div "Planner" at bounding box center [668, 73] width 25 height 10
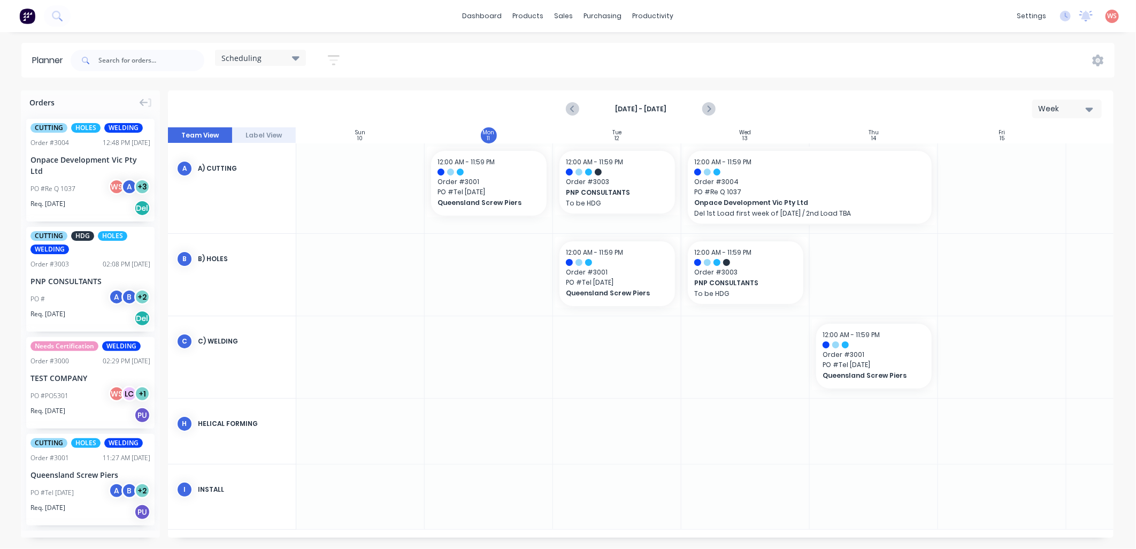
scroll to position [0, 1]
click at [332, 59] on icon "button" at bounding box center [334, 60] width 9 height 2
click at [325, 99] on icon "button" at bounding box center [321, 100] width 7 height 4
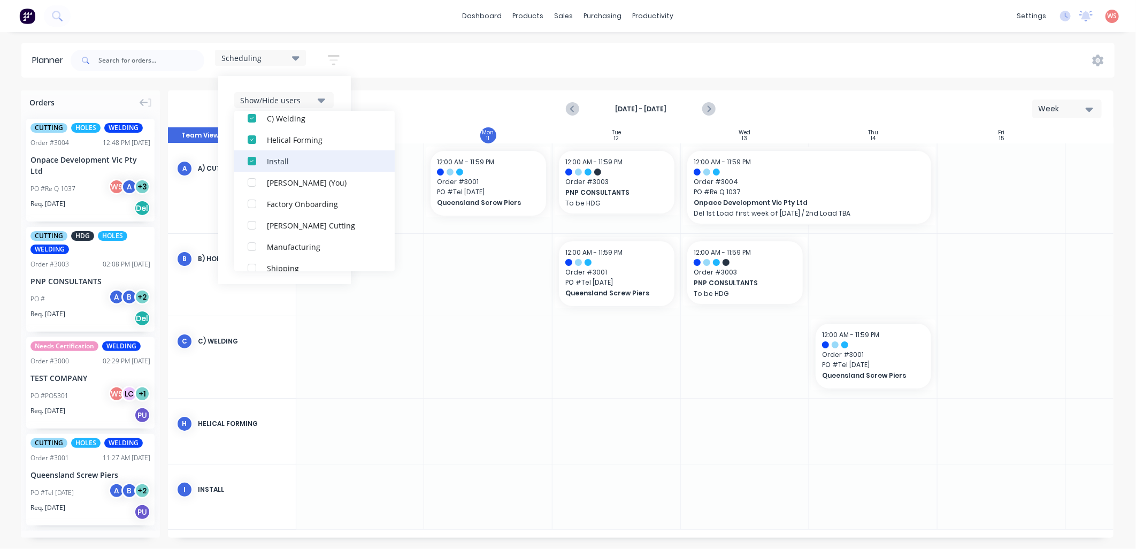
scroll to position [118, 0]
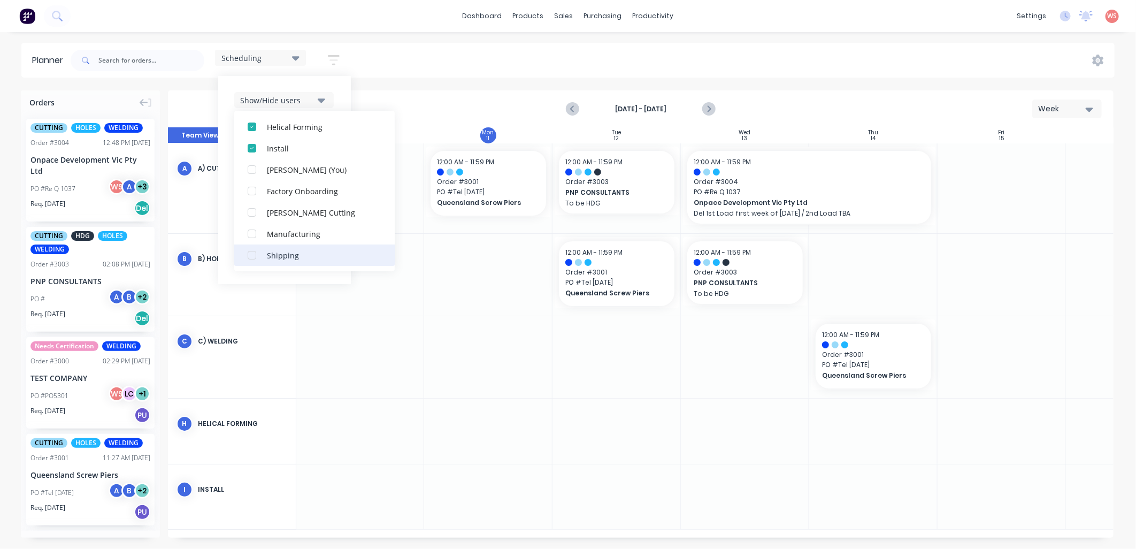
click at [254, 259] on div "button" at bounding box center [251, 255] width 21 height 21
click at [291, 59] on div "Scheduling" at bounding box center [261, 58] width 78 height 10
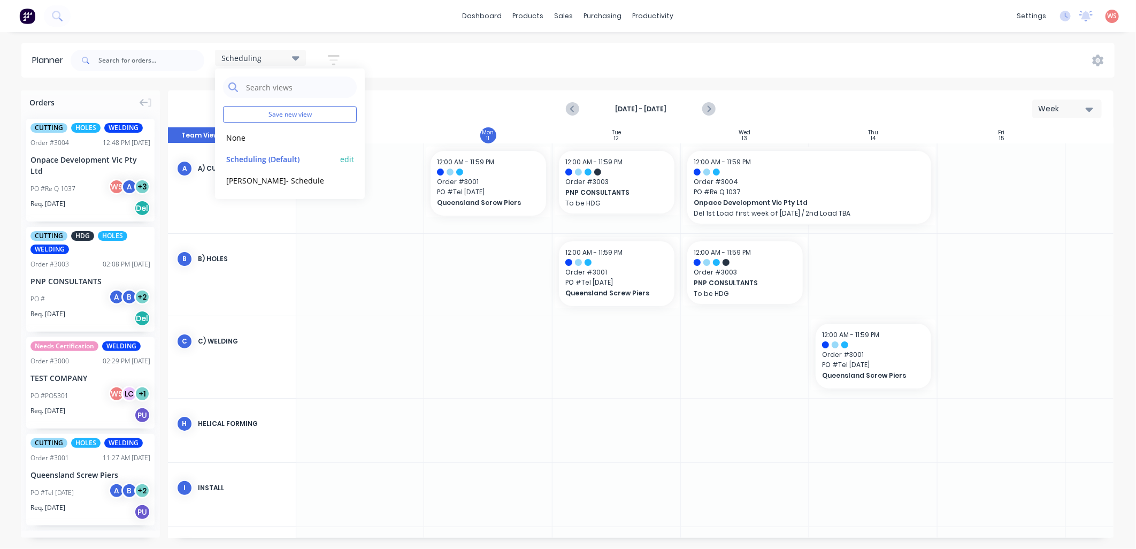
click at [350, 156] on button "edit" at bounding box center [347, 158] width 14 height 11
type input "Scheduling"
checkbox input "true"
click at [431, 127] on button "Update" at bounding box center [413, 134] width 64 height 19
click at [387, 349] on div at bounding box center [360, 357] width 128 height 82
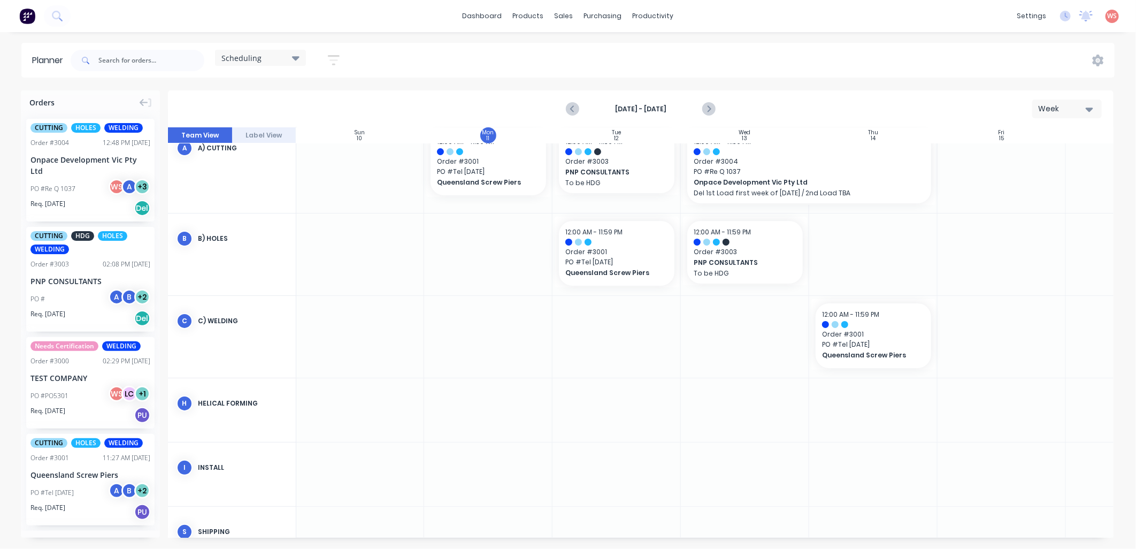
scroll to position [0, 1]
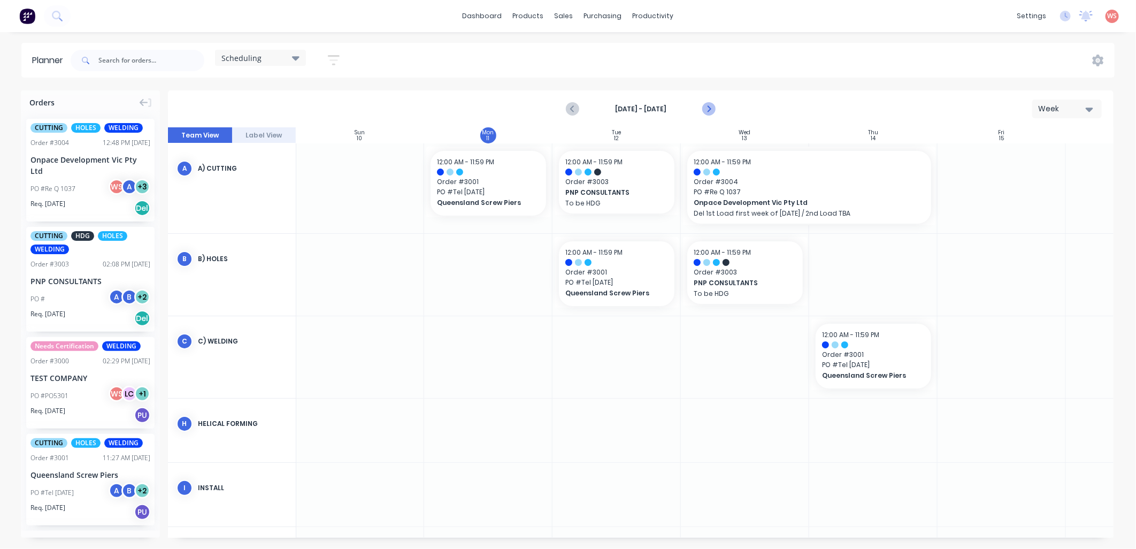
click at [706, 115] on button "Next page" at bounding box center [708, 108] width 21 height 21
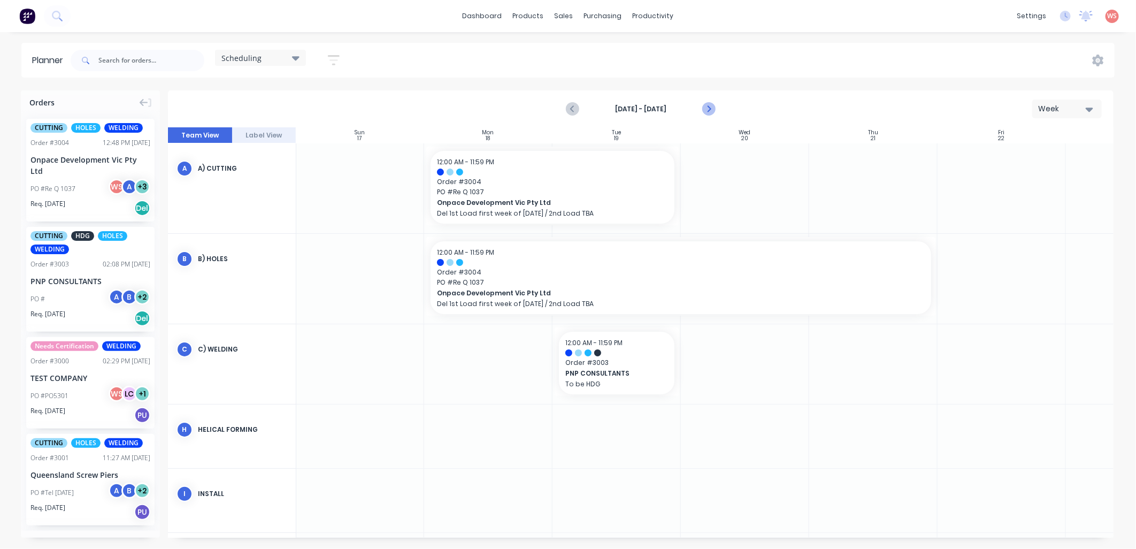
click at [706, 114] on icon "Next page" at bounding box center [708, 109] width 13 height 13
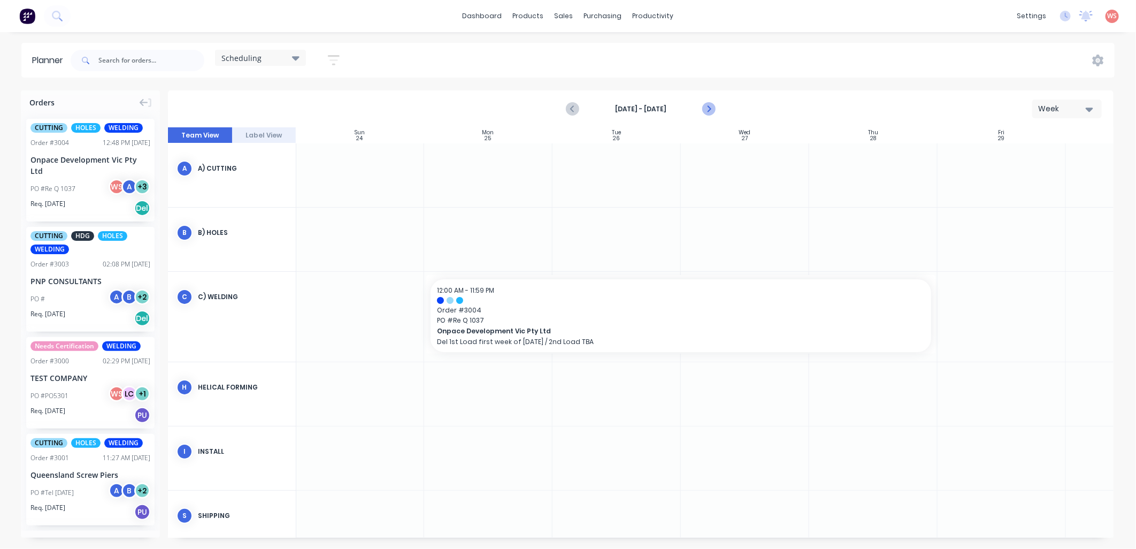
click at [706, 114] on icon "Next page" at bounding box center [708, 109] width 13 height 13
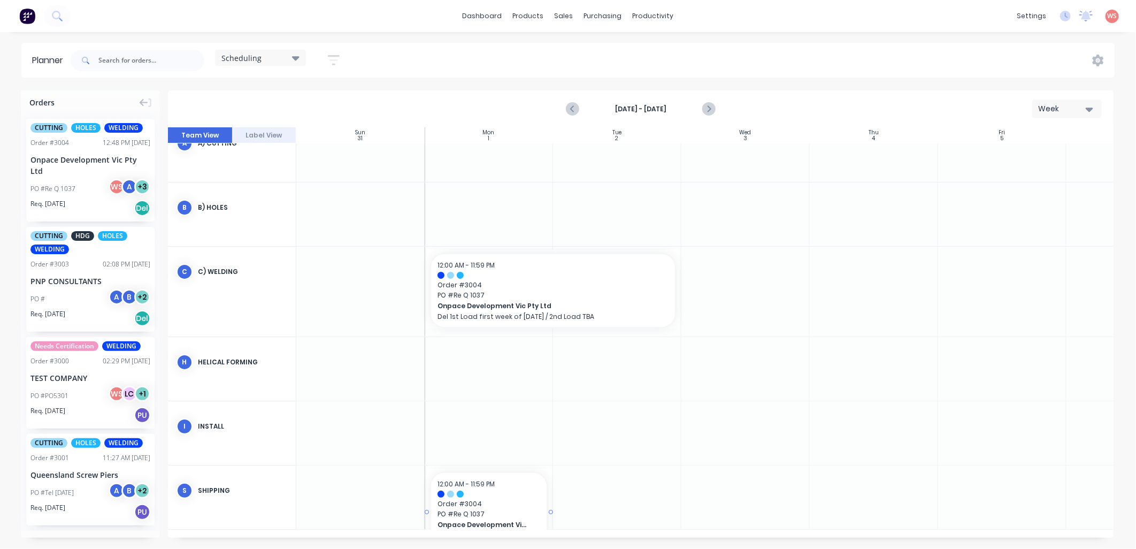
drag, startPoint x: 52, startPoint y: 142, endPoint x: 494, endPoint y: 524, distance: 584.6
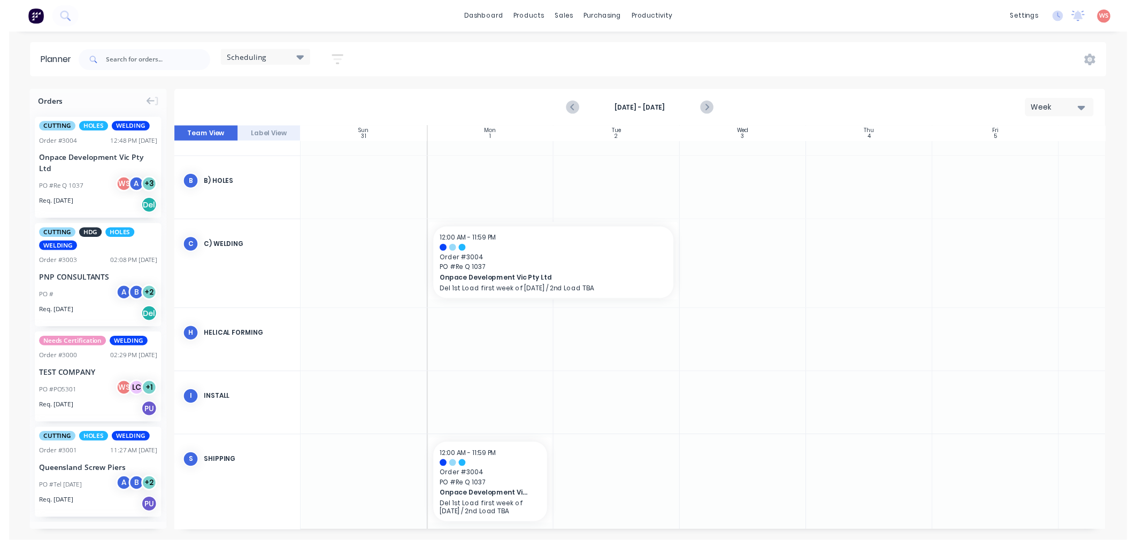
scroll to position [63, 0]
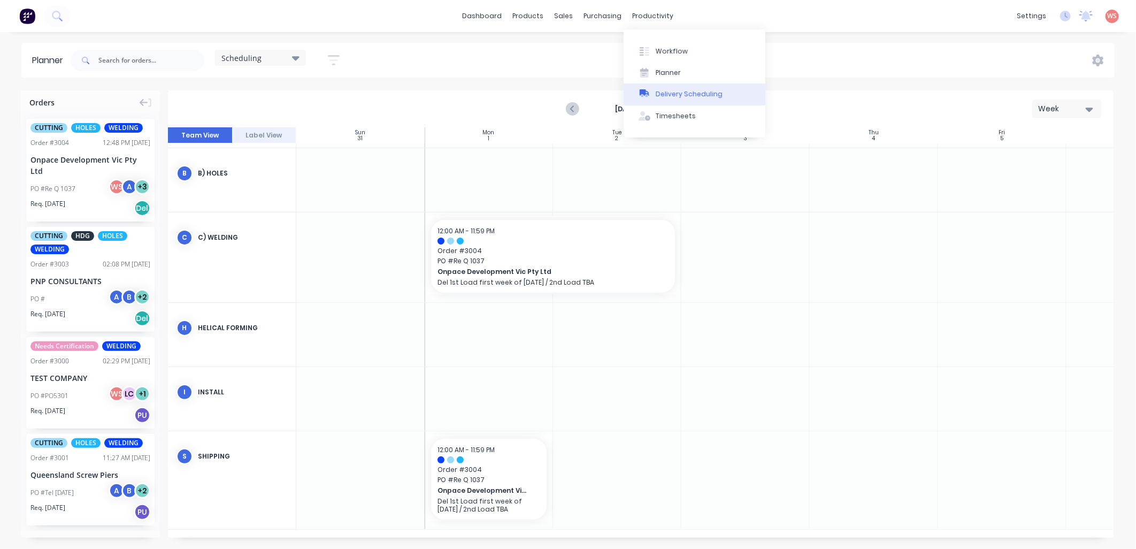
click at [675, 97] on div "Delivery Scheduling" at bounding box center [689, 94] width 67 height 10
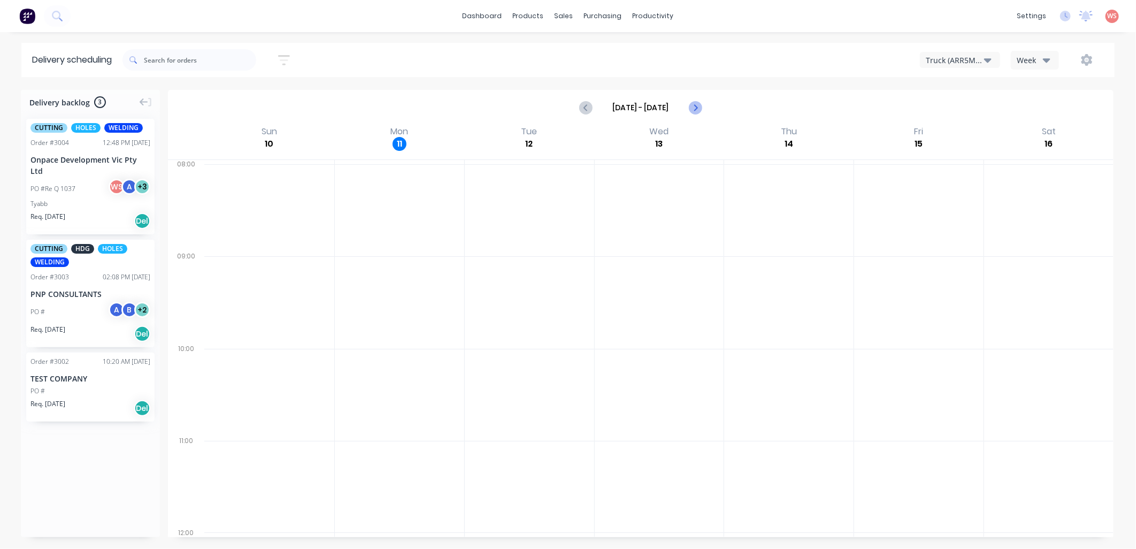
click at [696, 110] on icon "Next page" at bounding box center [695, 107] width 13 height 13
click at [694, 110] on icon "Next page" at bounding box center [695, 107] width 5 height 9
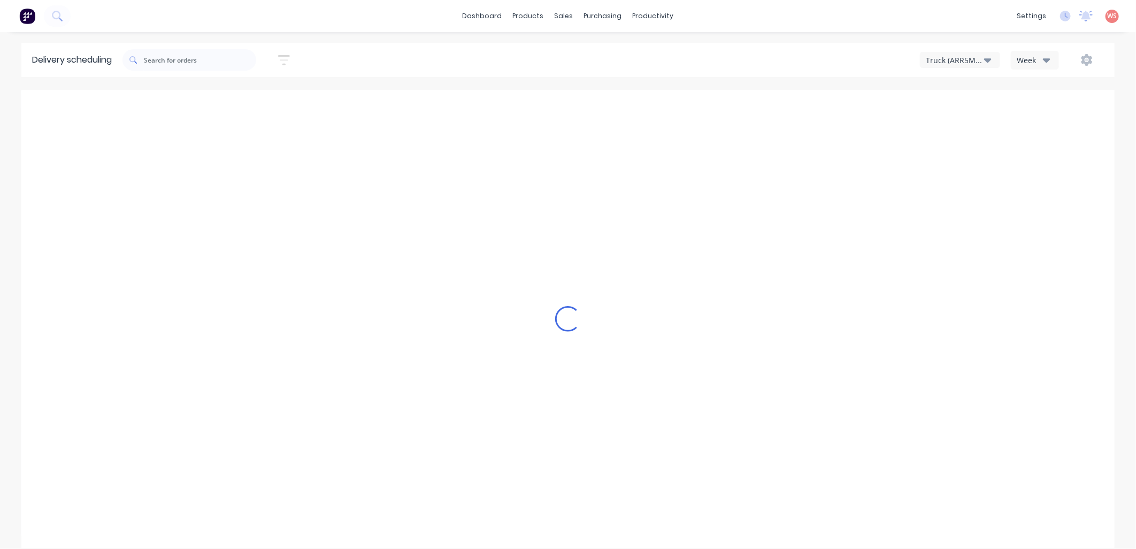
type input "[DATE] - [DATE]"
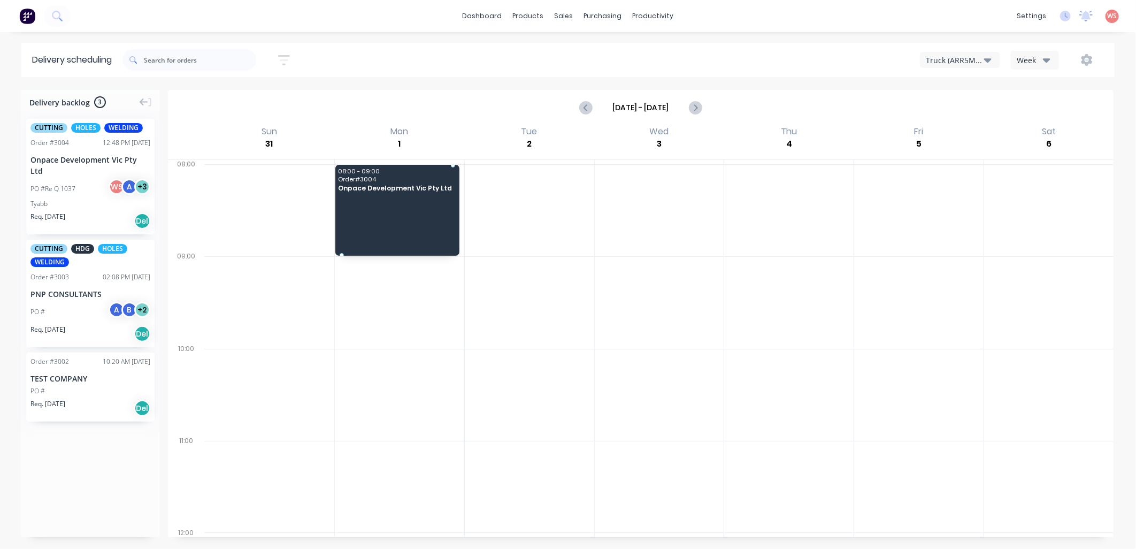
drag, startPoint x: 63, startPoint y: 143, endPoint x: 397, endPoint y: 179, distance: 335.8
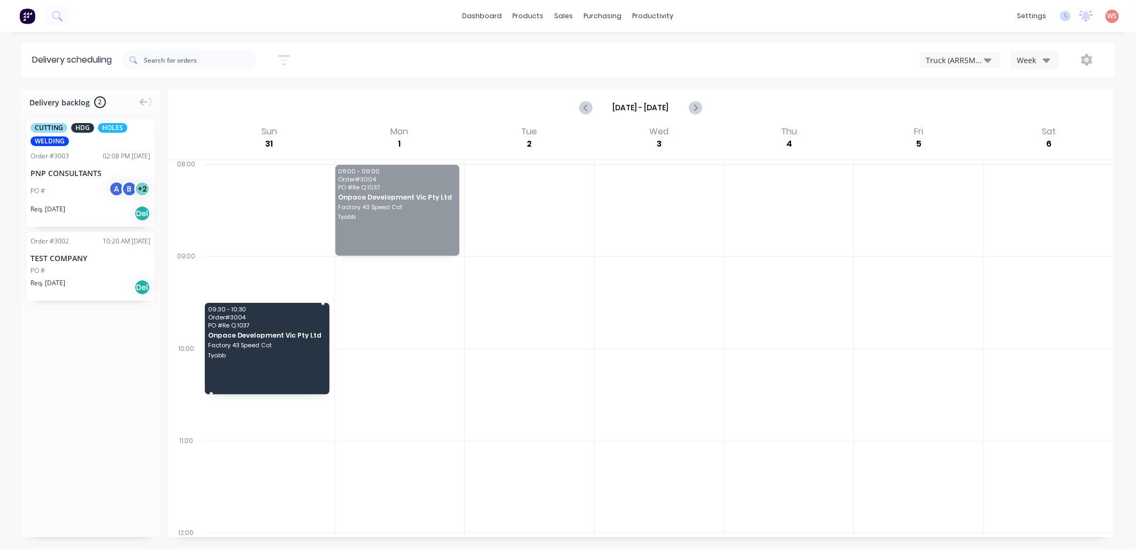
drag, startPoint x: 405, startPoint y: 199, endPoint x: 77, endPoint y: 348, distance: 361.1
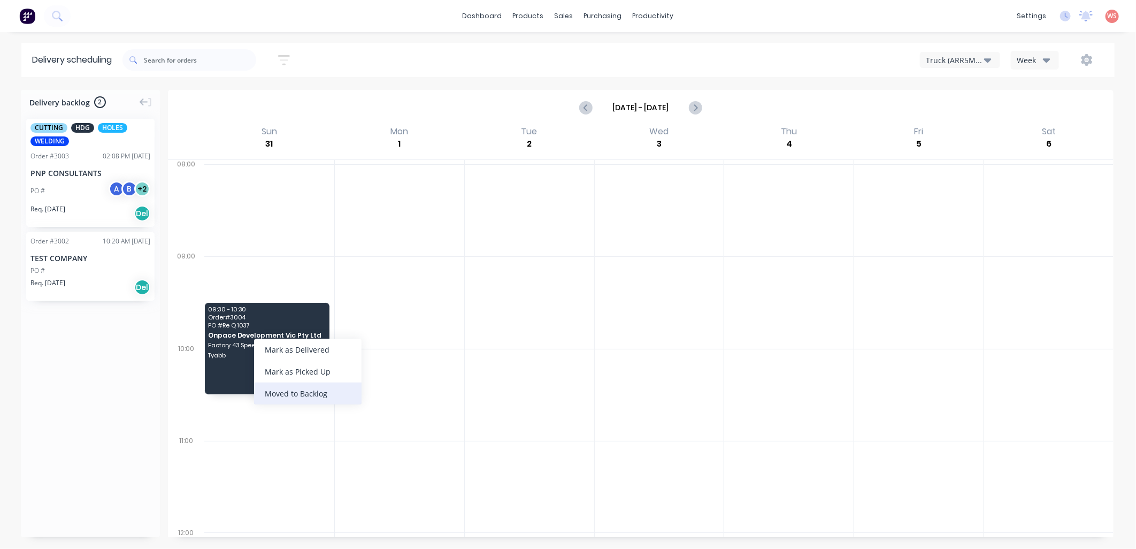
click at [314, 391] on div "Moved to Backlog" at bounding box center [308, 394] width 108 height 22
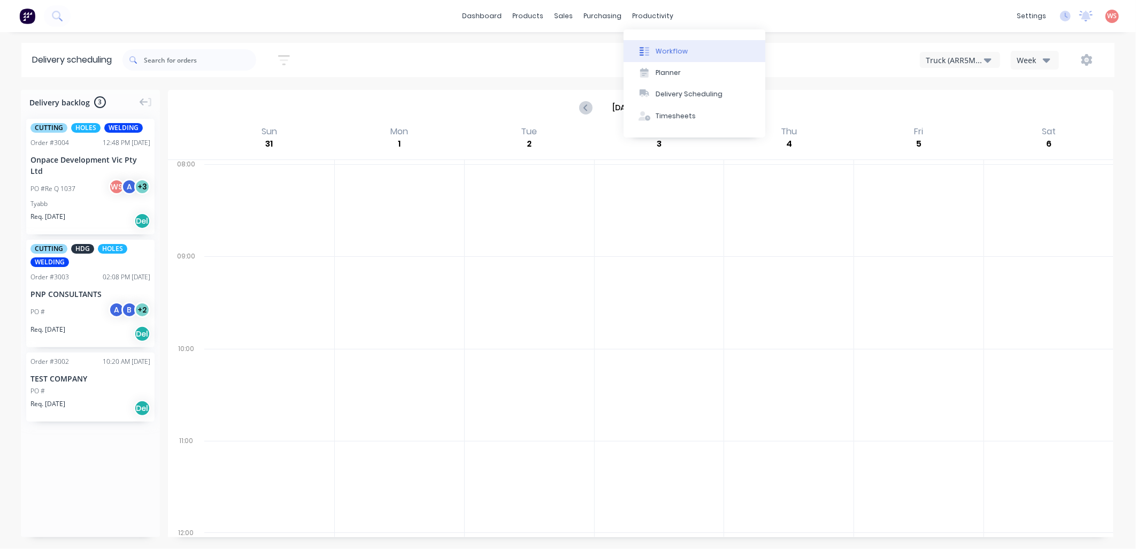
click at [667, 50] on div "Workflow" at bounding box center [672, 52] width 32 height 10
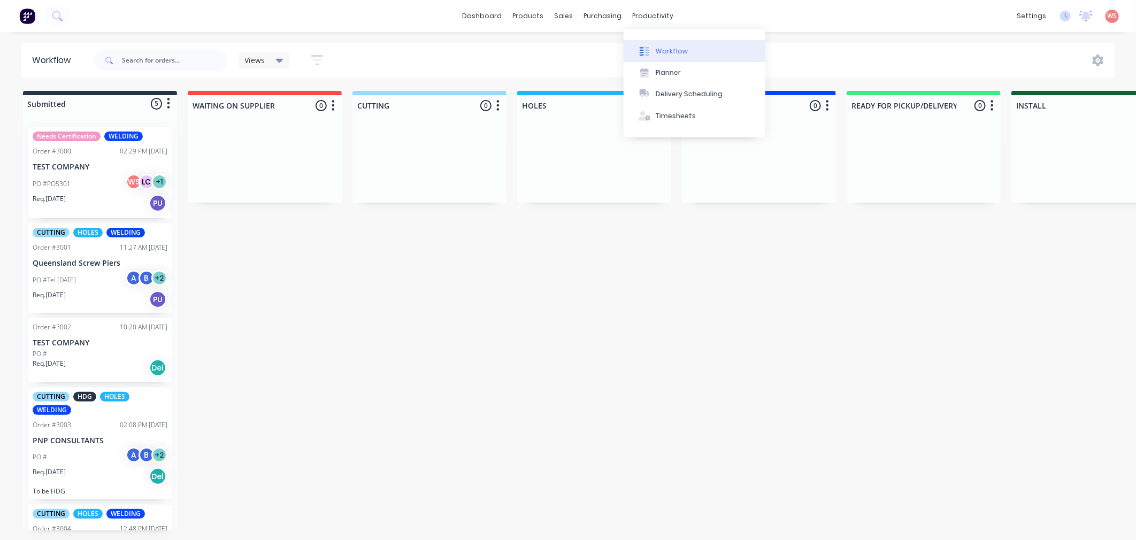
click at [667, 48] on div "Workflow" at bounding box center [672, 52] width 32 height 10
click at [671, 72] on div "Planner" at bounding box center [668, 73] width 25 height 10
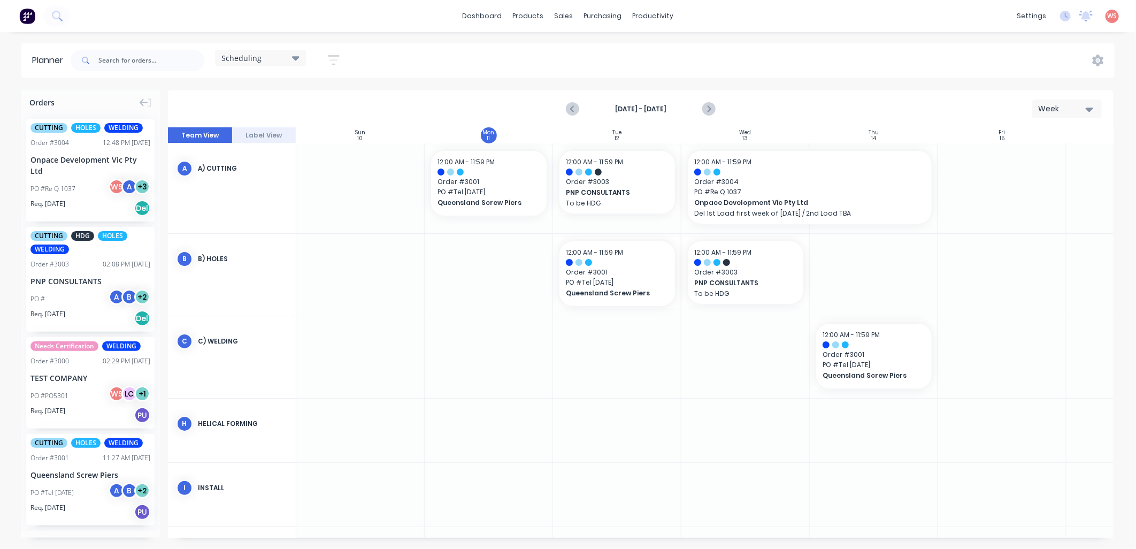
scroll to position [0, 1]
drag, startPoint x: 67, startPoint y: 141, endPoint x: 848, endPoint y: 261, distance: 789.3
